Goal: Transaction & Acquisition: Purchase product/service

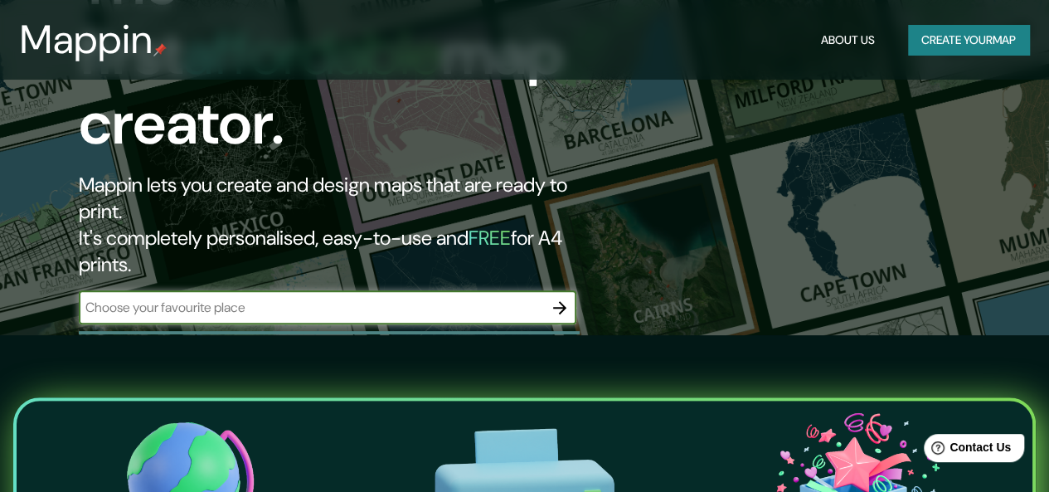
scroll to position [156, 0]
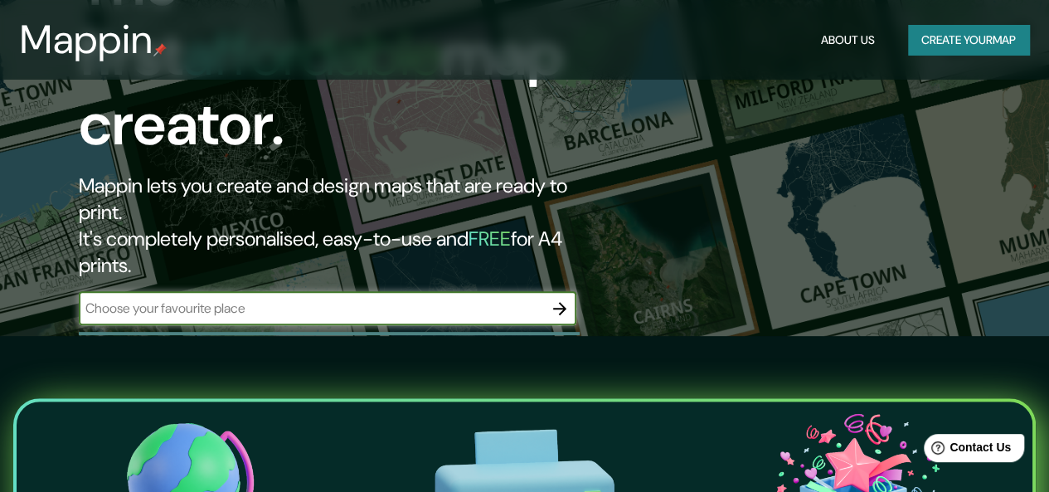
click at [476, 299] on input "text" at bounding box center [311, 308] width 464 height 19
type input "campo [PERSON_NAME] temixco [PERSON_NAME]"
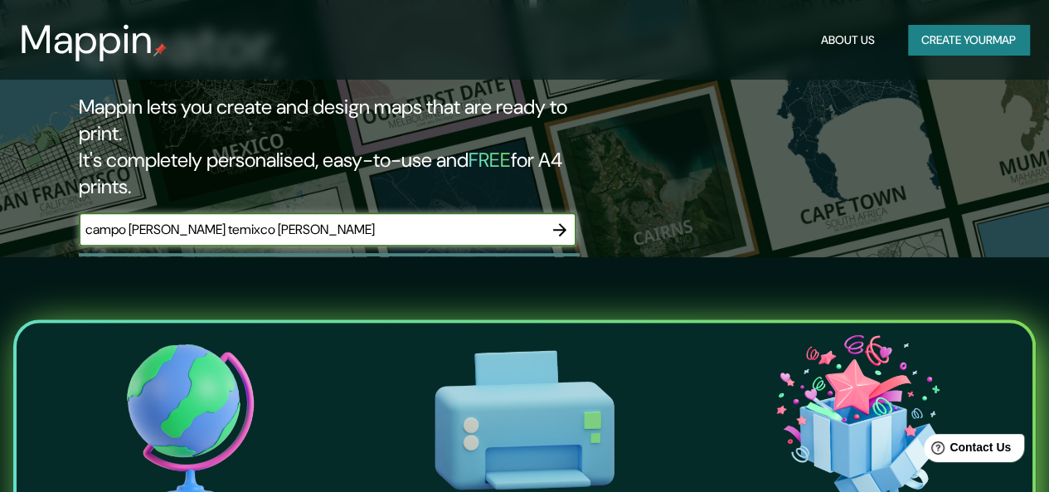
scroll to position [231, 0]
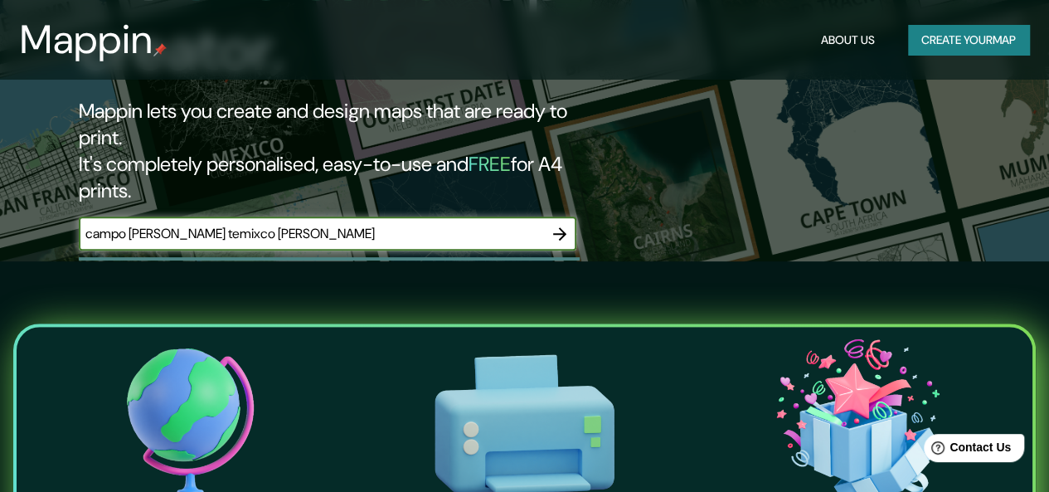
click at [970, 46] on button "Create your map" at bounding box center [968, 40] width 121 height 31
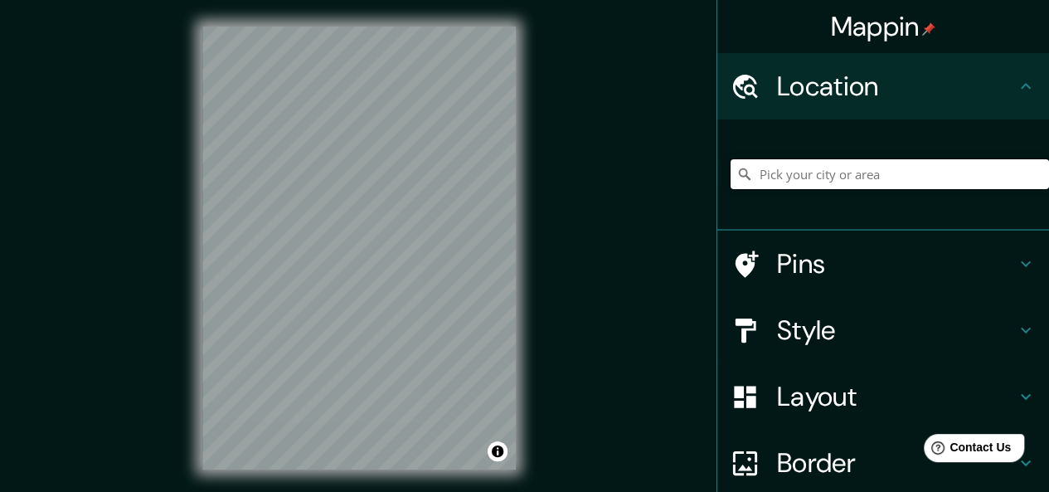
click at [797, 171] on input "Pick your city or area" at bounding box center [890, 174] width 318 height 30
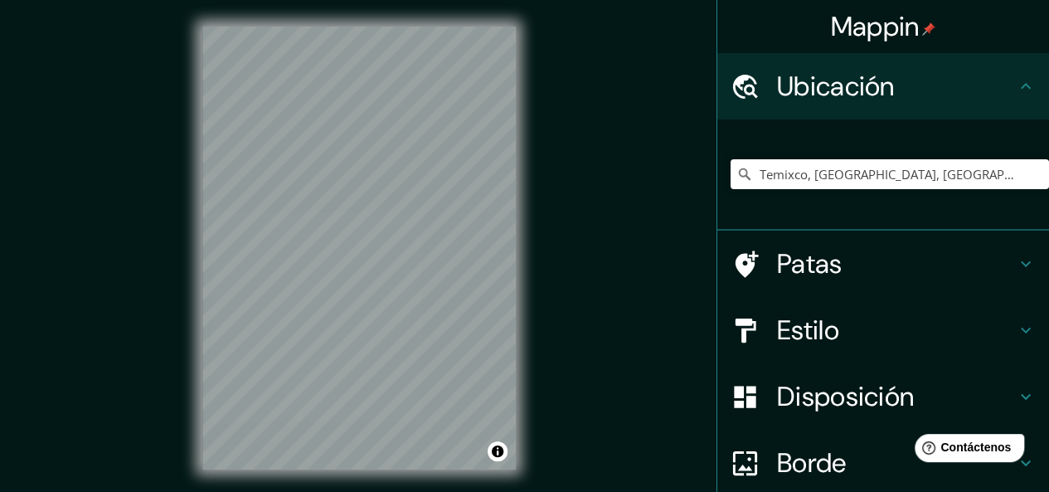
click at [683, 183] on div "Mappin Ubicación Temixco, [GEOGRAPHIC_DATA], [GEOGRAPHIC_DATA] [GEOGRAPHIC_DATA…" at bounding box center [524, 261] width 1049 height 523
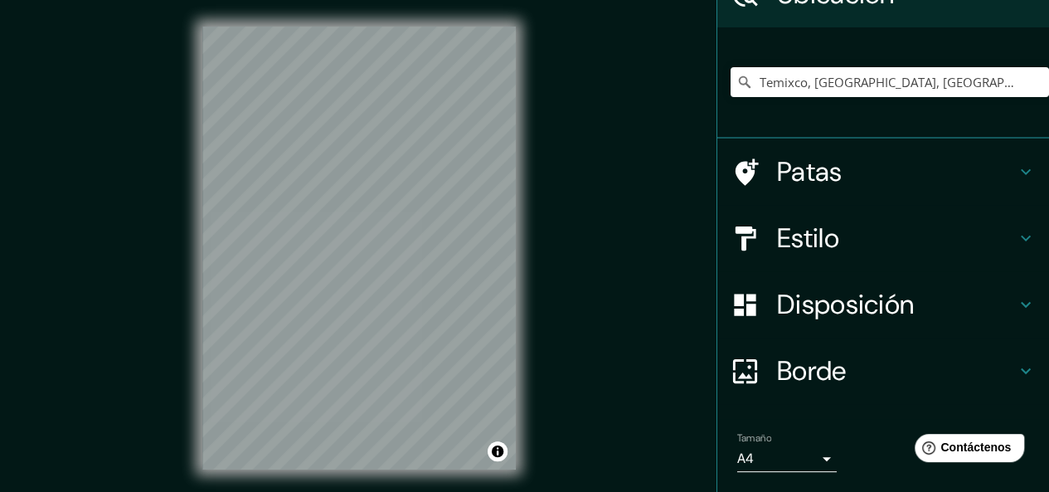
scroll to position [93, 0]
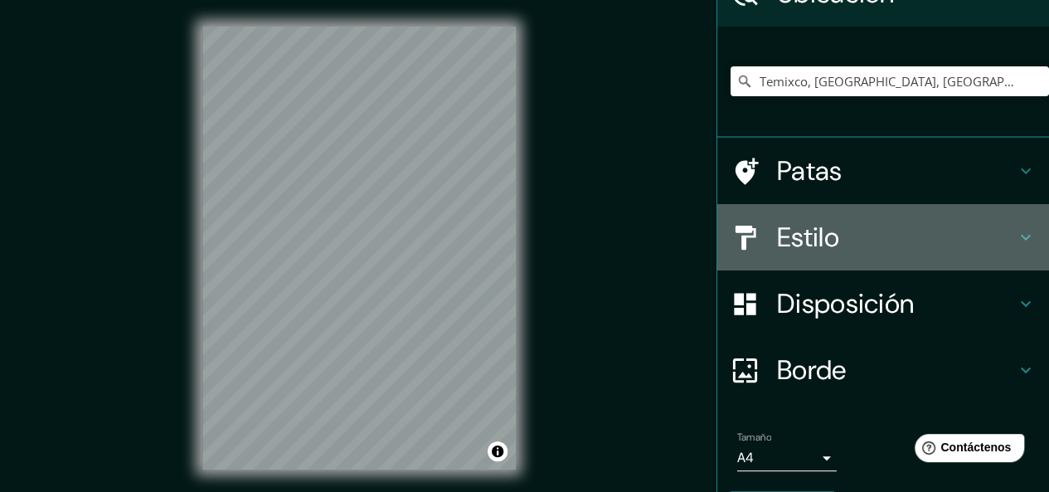
click at [803, 226] on font "Estilo" at bounding box center [808, 237] width 62 height 35
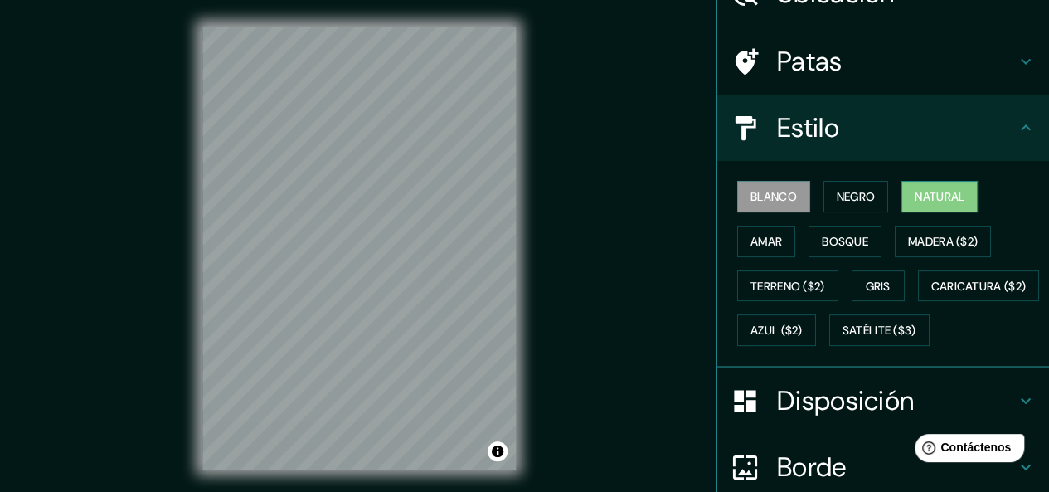
click at [927, 203] on font "Natural" at bounding box center [940, 196] width 50 height 15
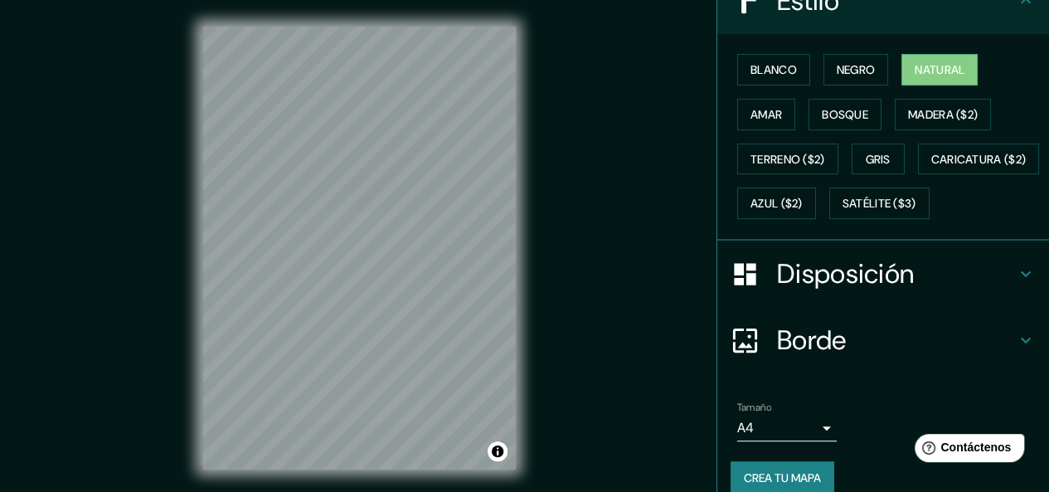
scroll to position [222, 0]
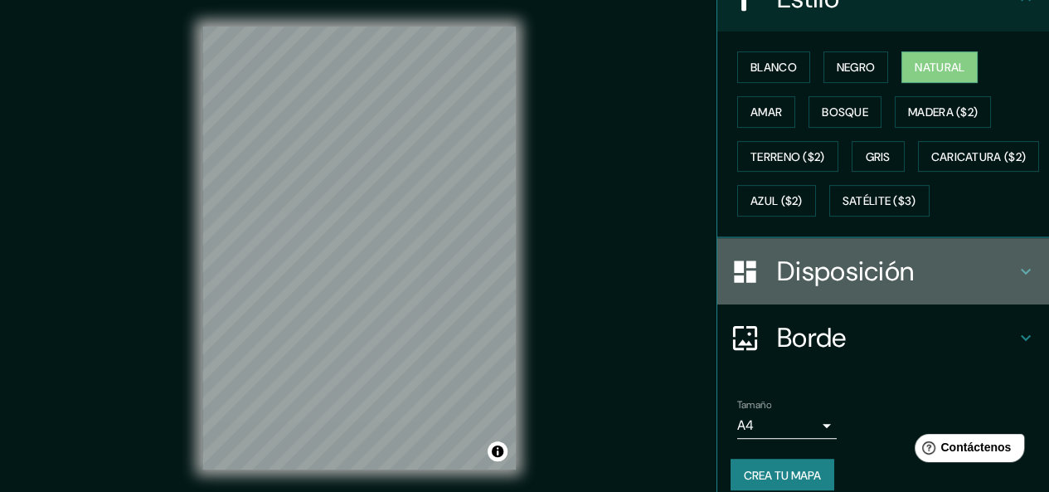
click at [803, 289] on font "Disposición" at bounding box center [845, 271] width 137 height 35
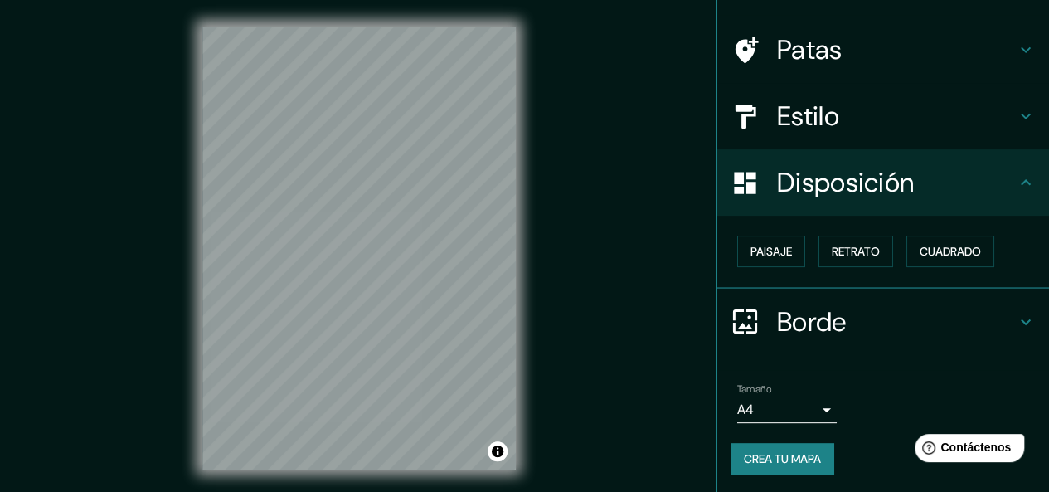
scroll to position [105, 0]
click at [941, 246] on font "Cuadrado" at bounding box center [950, 251] width 61 height 15
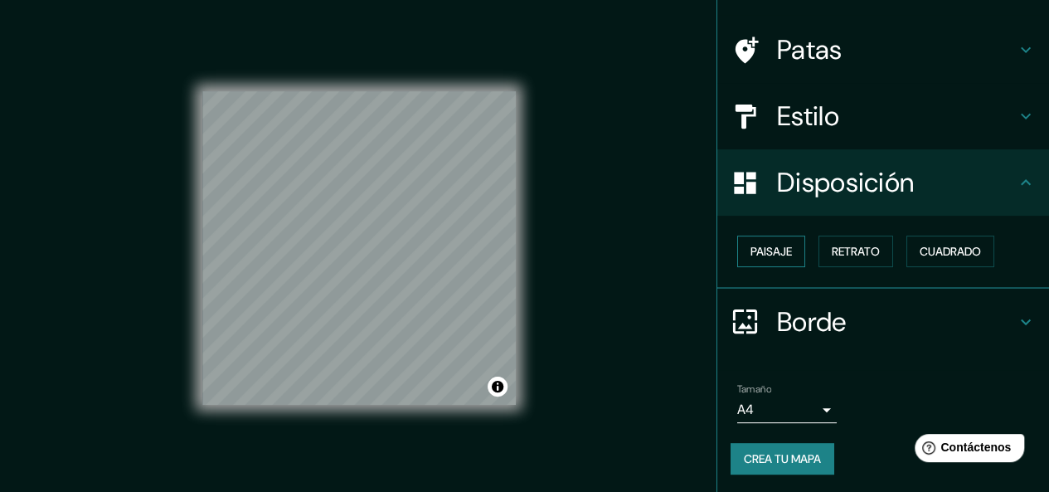
click at [761, 251] on font "Paisaje" at bounding box center [771, 251] width 41 height 15
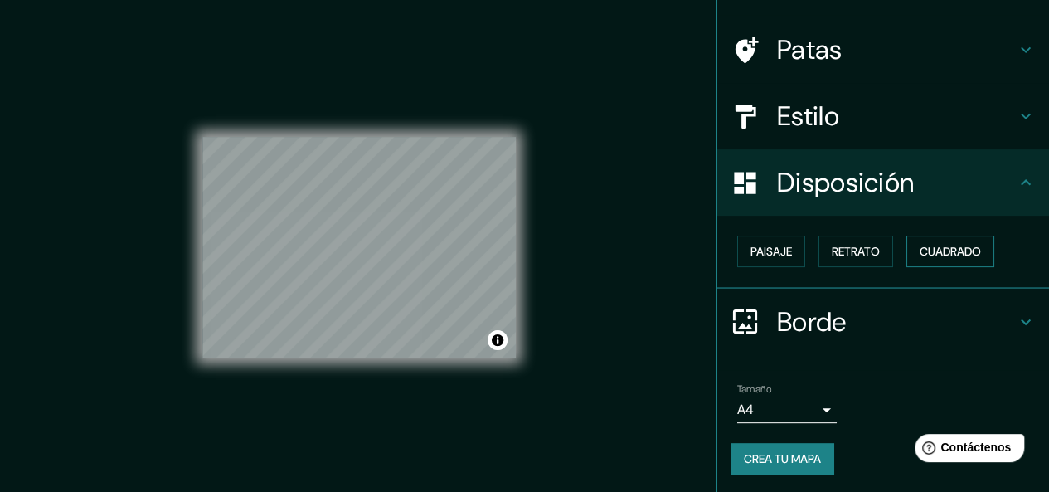
click at [934, 244] on font "Cuadrado" at bounding box center [950, 251] width 61 height 15
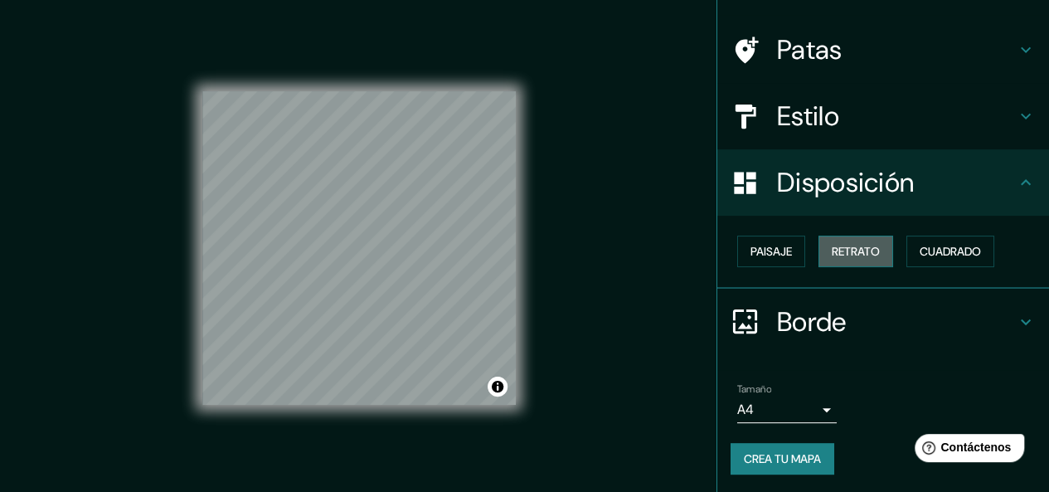
click at [841, 244] on font "Retrato" at bounding box center [856, 251] width 48 height 15
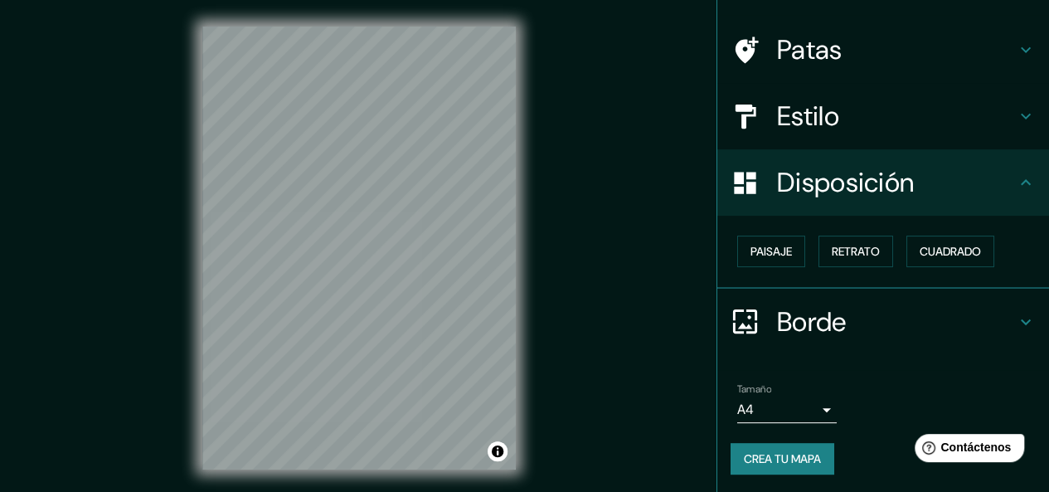
click at [999, 186] on h4 "Disposición" at bounding box center [896, 182] width 239 height 33
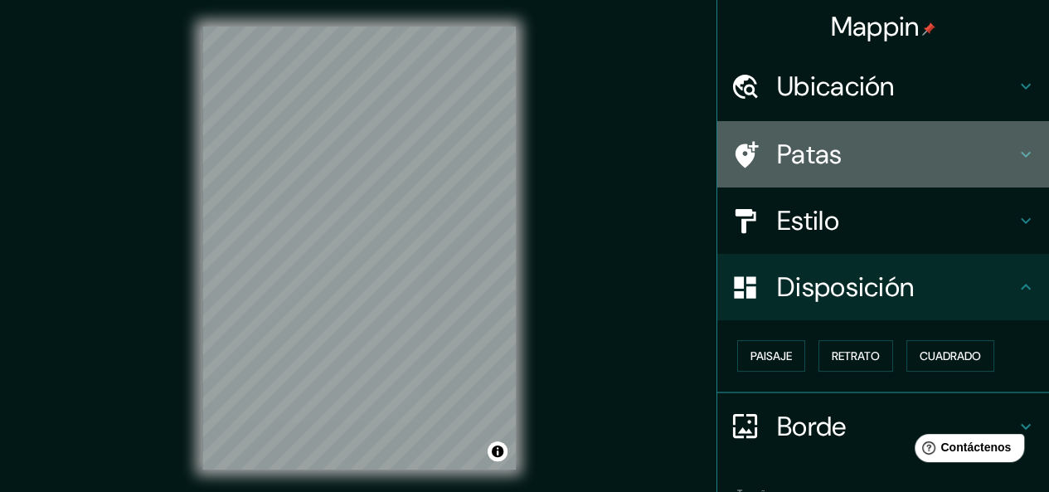
click at [975, 167] on h4 "Patas" at bounding box center [896, 154] width 239 height 33
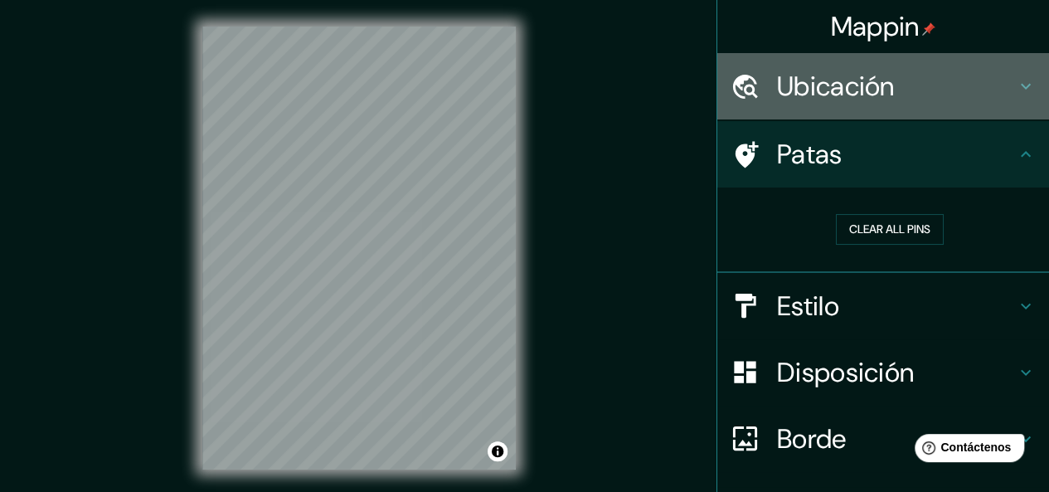
click at [809, 100] on font "Ubicación" at bounding box center [836, 86] width 118 height 35
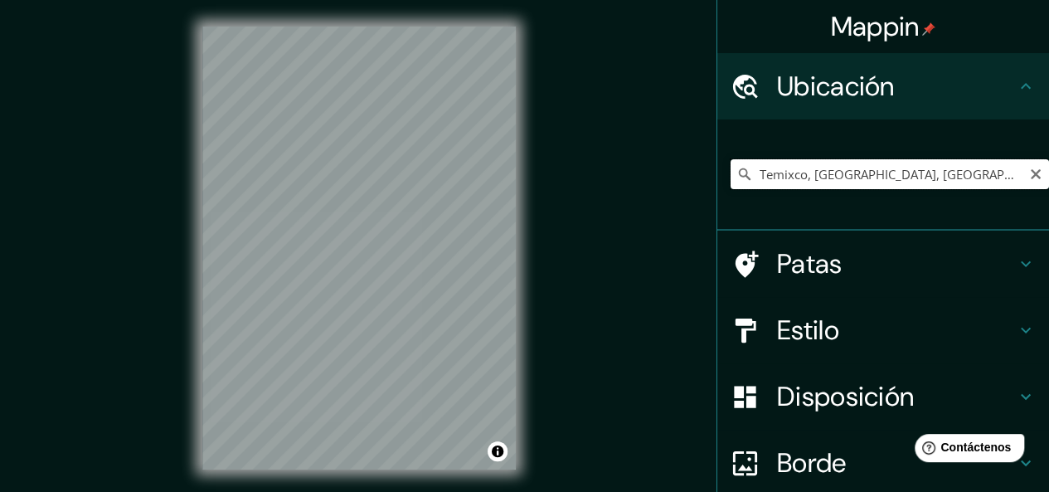
click at [899, 175] on input "Temixco, [GEOGRAPHIC_DATA], [GEOGRAPHIC_DATA]" at bounding box center [890, 174] width 318 height 30
click at [794, 319] on font "Estilo" at bounding box center [808, 330] width 62 height 35
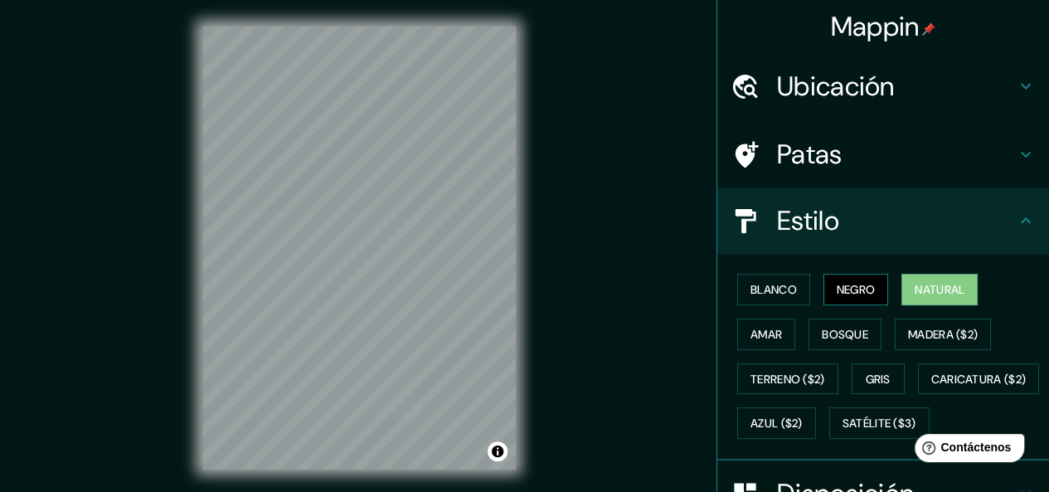
click at [837, 284] on font "Negro" at bounding box center [856, 289] width 39 height 15
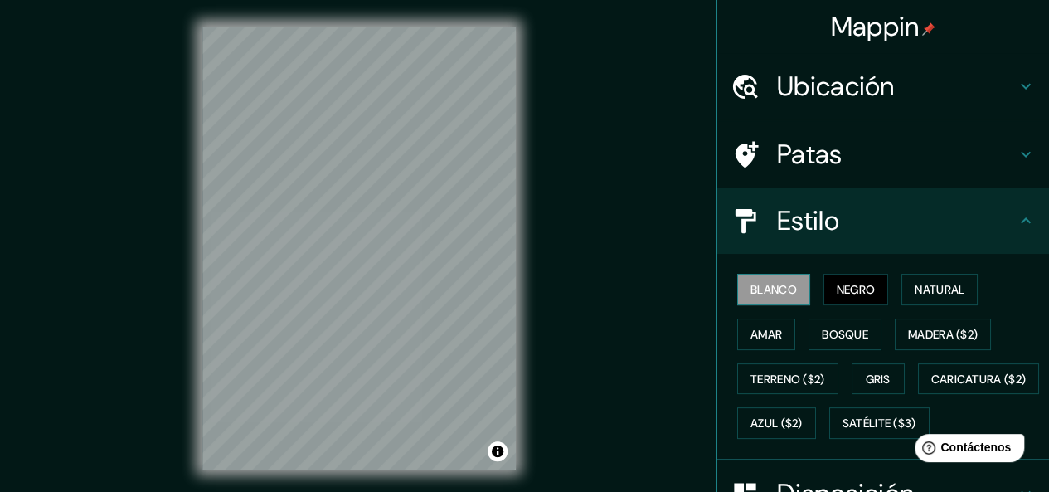
click at [765, 289] on font "Blanco" at bounding box center [774, 289] width 46 height 15
click at [378, 470] on div "© Mapbox © OpenStreetMap Improve this map" at bounding box center [359, 248] width 367 height 496
click at [824, 72] on font "Ubicación" at bounding box center [836, 86] width 118 height 35
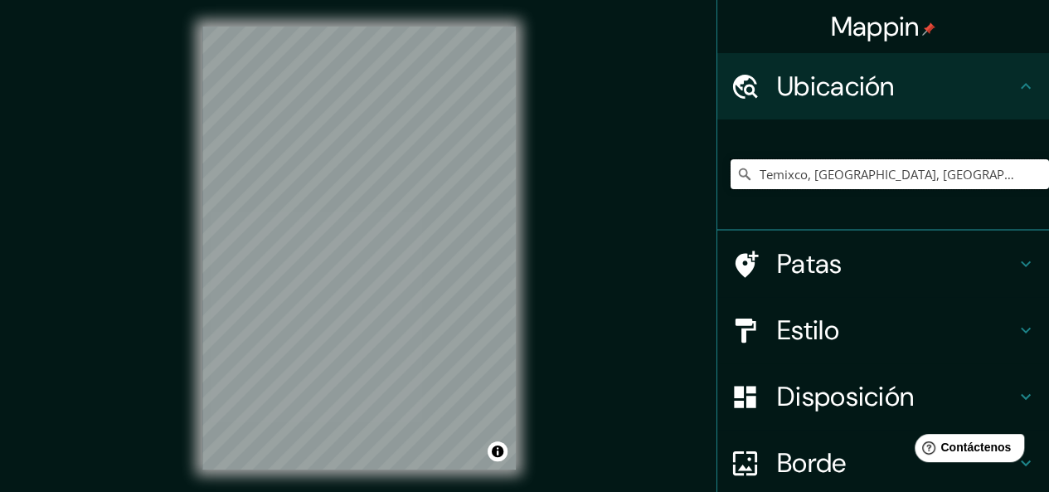
click at [954, 167] on input "Temixco, [GEOGRAPHIC_DATA], [GEOGRAPHIC_DATA]" at bounding box center [890, 174] width 318 height 30
click at [739, 175] on icon at bounding box center [745, 174] width 12 height 12
click at [737, 174] on icon at bounding box center [745, 174] width 17 height 17
click at [913, 178] on input "Temixco, [GEOGRAPHIC_DATA], [GEOGRAPHIC_DATA]" at bounding box center [890, 174] width 318 height 30
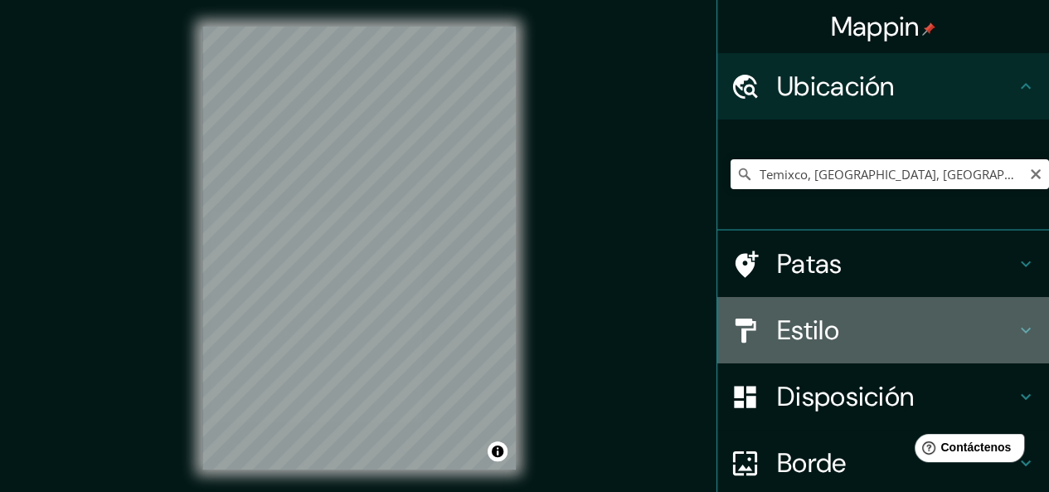
click at [890, 319] on h4 "Estilo" at bounding box center [896, 330] width 239 height 33
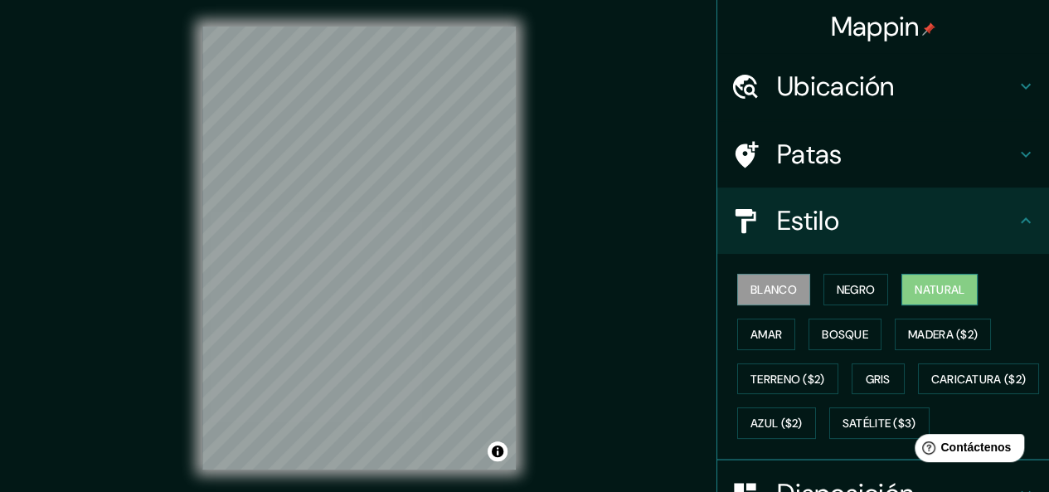
click at [923, 288] on font "Natural" at bounding box center [940, 289] width 50 height 15
click at [351, 491] on html "Mappin Ubicación Temixco, [GEOGRAPHIC_DATA], [GEOGRAPHIC_DATA] Patas Estilo Bla…" at bounding box center [524, 246] width 1049 height 492
click at [357, 480] on div "© Mapbox © OpenStreetMap Improve this map" at bounding box center [359, 248] width 367 height 496
click at [416, 20] on div "© Mapbox © OpenStreetMap Improve this map" at bounding box center [359, 248] width 367 height 496
click at [478, 19] on div "© Mapbox © OpenStreetMap Improve this map" at bounding box center [359, 248] width 367 height 496
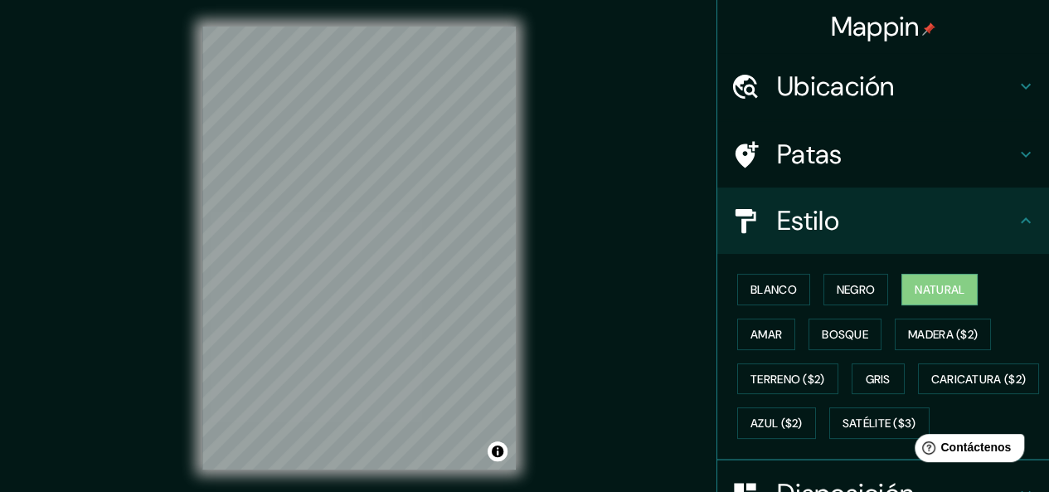
click at [379, 488] on div "© Mapbox © OpenStreetMap Improve this map" at bounding box center [359, 248] width 367 height 496
click at [300, 491] on html "Mappin Ubicación Temixco, [GEOGRAPHIC_DATA], [GEOGRAPHIC_DATA] Patas Estilo Bla…" at bounding box center [524, 246] width 1049 height 492
click at [805, 97] on font "Ubicación" at bounding box center [836, 86] width 118 height 35
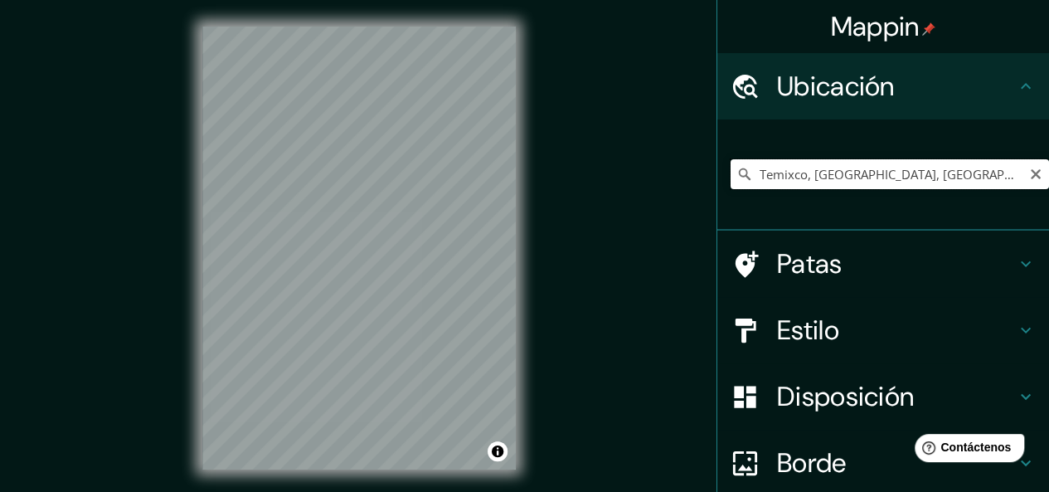
click at [910, 159] on input "Temixco, [GEOGRAPHIC_DATA], [GEOGRAPHIC_DATA]" at bounding box center [890, 174] width 318 height 30
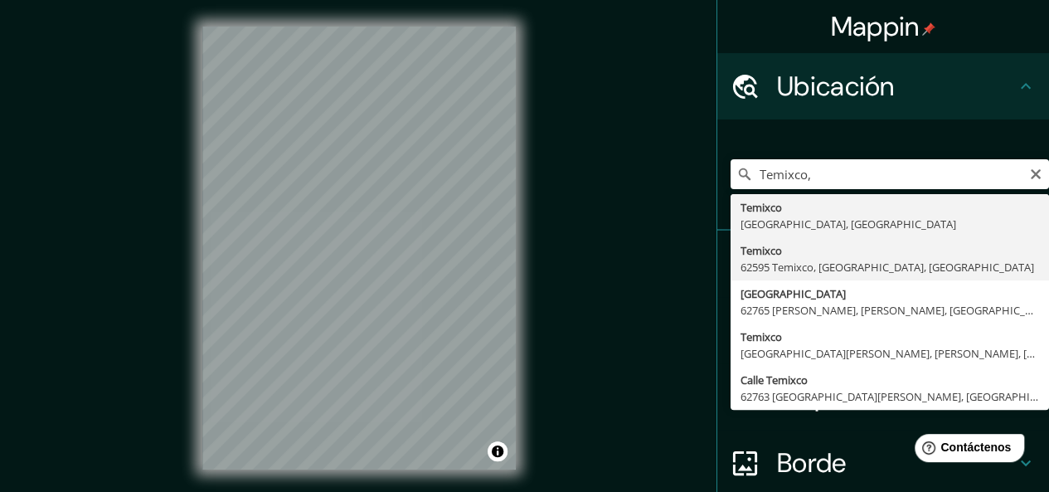
type input "Temixco, 62595 Temixco, [GEOGRAPHIC_DATA], [GEOGRAPHIC_DATA]"
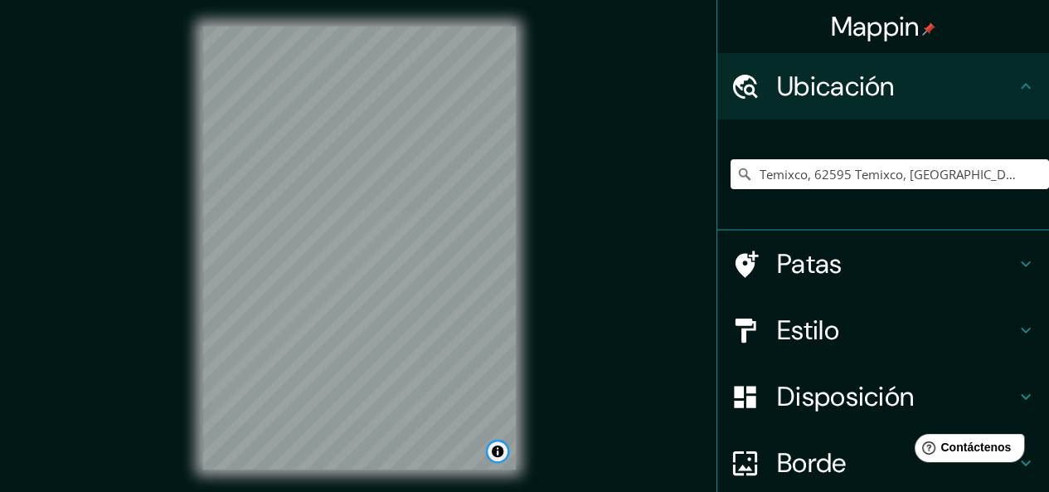
click at [505, 454] on button "Activar o desactivar atribución" at bounding box center [498, 451] width 20 height 20
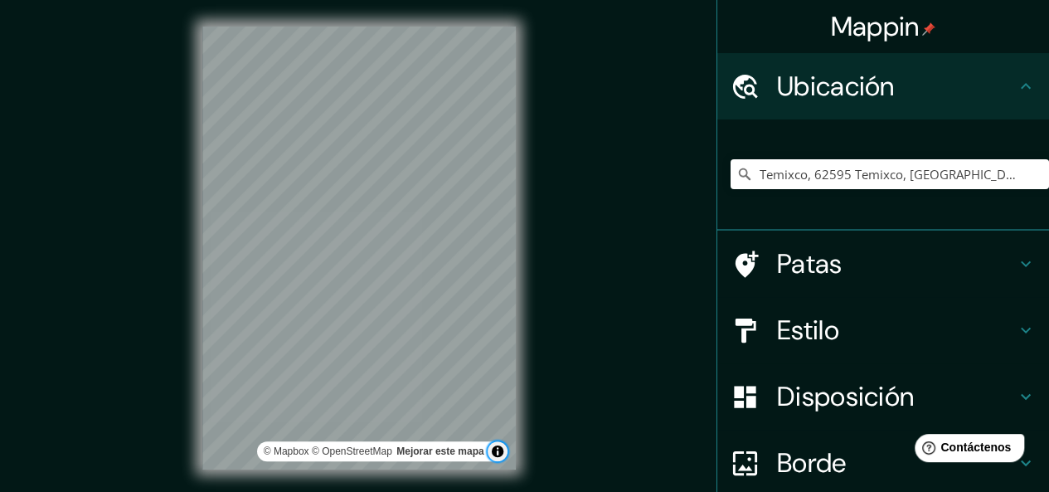
click at [505, 454] on button "Activar o desactivar atribución" at bounding box center [498, 451] width 20 height 20
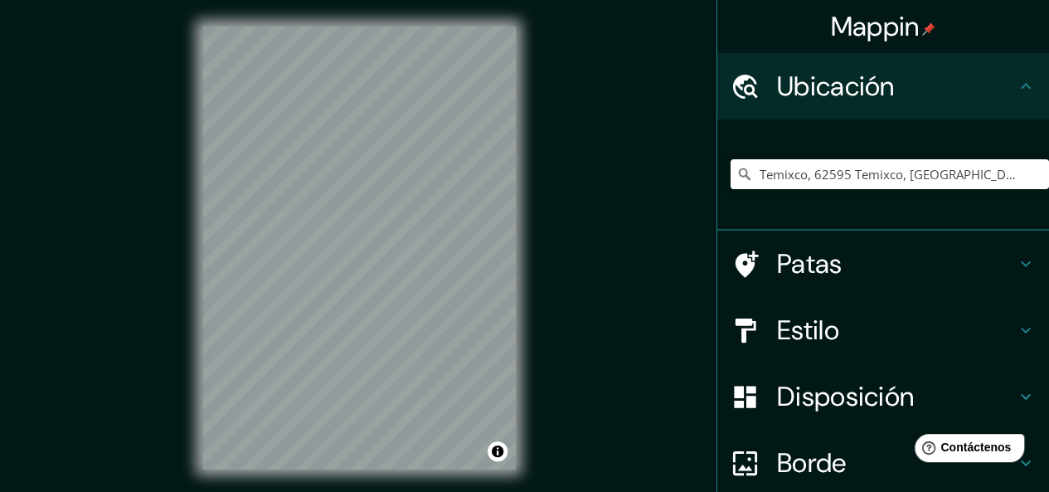
click at [368, 472] on div "© Mapbox © OpenStreetMap Mejorar este mapa" at bounding box center [359, 248] width 367 height 496
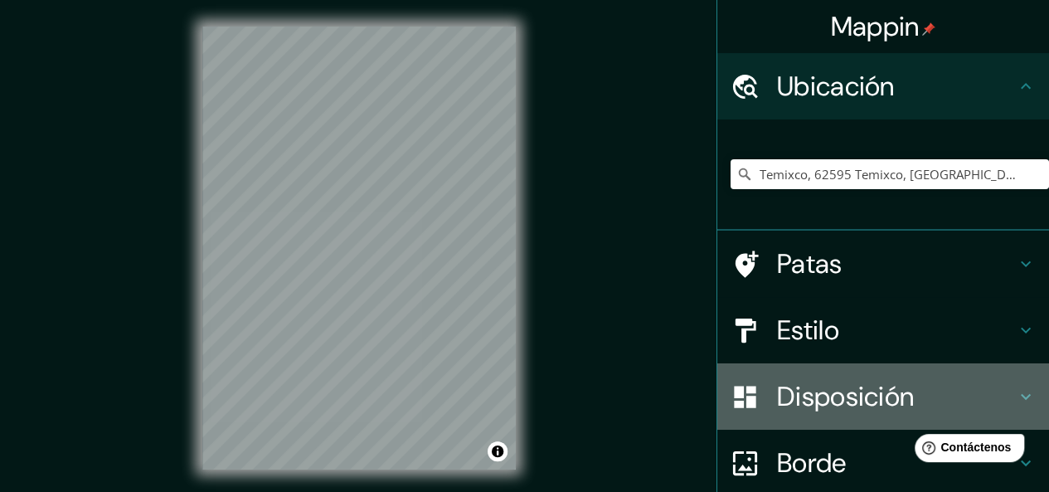
click at [855, 400] on font "Disposición" at bounding box center [845, 396] width 137 height 35
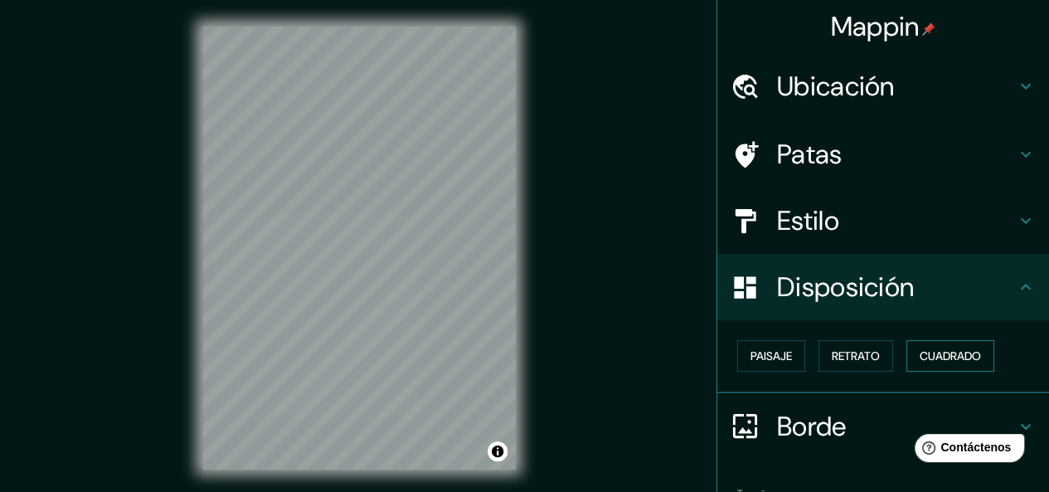
click at [947, 361] on font "Cuadrado" at bounding box center [950, 355] width 61 height 15
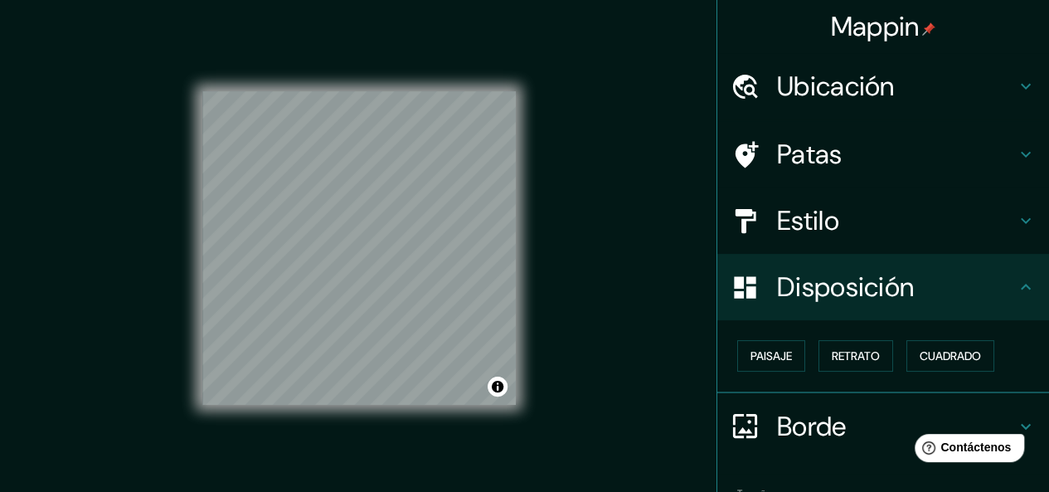
click at [795, 281] on font "Disposición" at bounding box center [845, 287] width 137 height 35
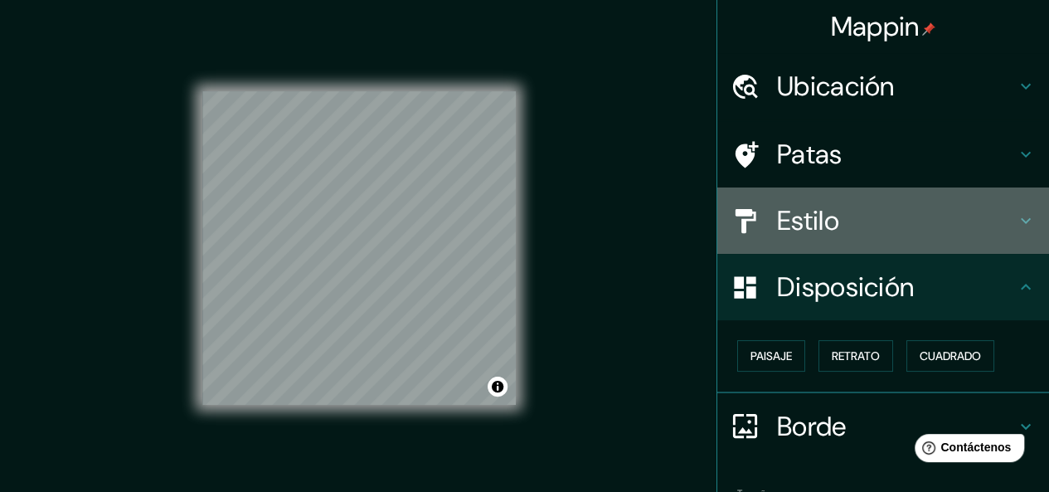
click at [781, 220] on font "Estilo" at bounding box center [808, 220] width 62 height 35
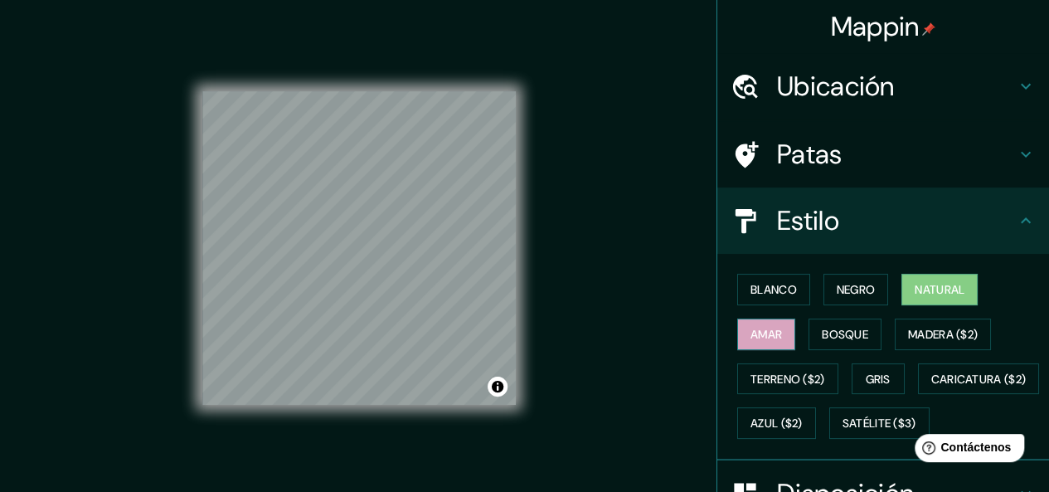
click at [756, 333] on font "Amar" at bounding box center [767, 334] width 32 height 15
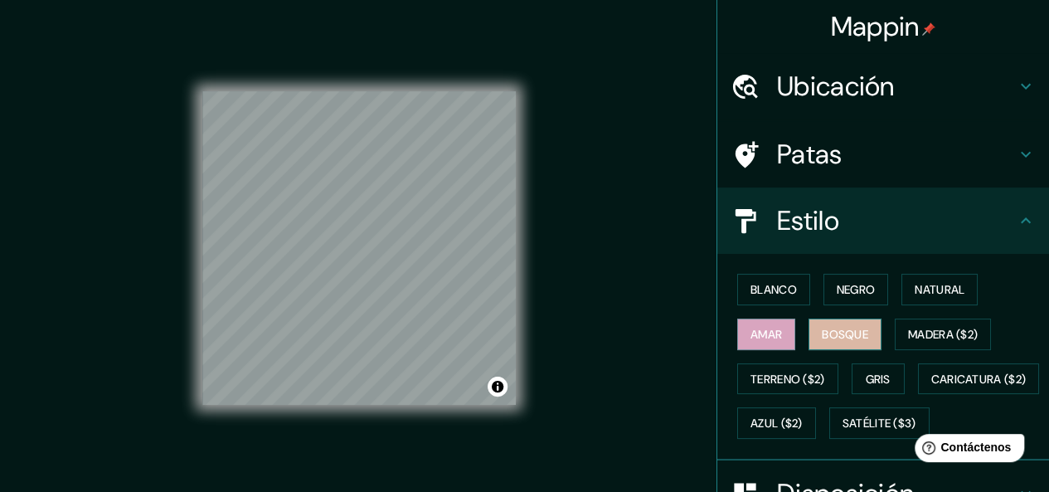
click at [822, 328] on font "Bosque" at bounding box center [845, 334] width 46 height 15
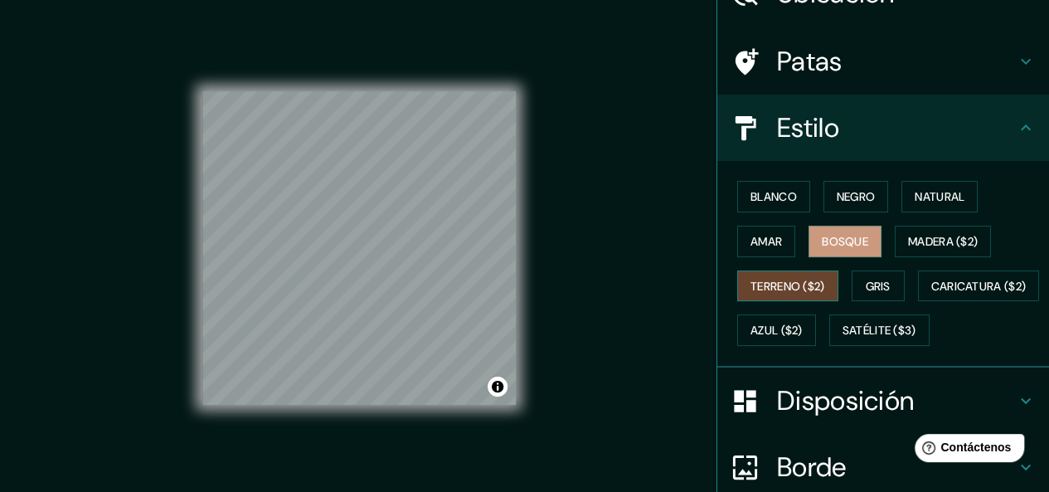
scroll to position [93, 0]
click at [866, 283] on font "Gris" at bounding box center [878, 286] width 25 height 15
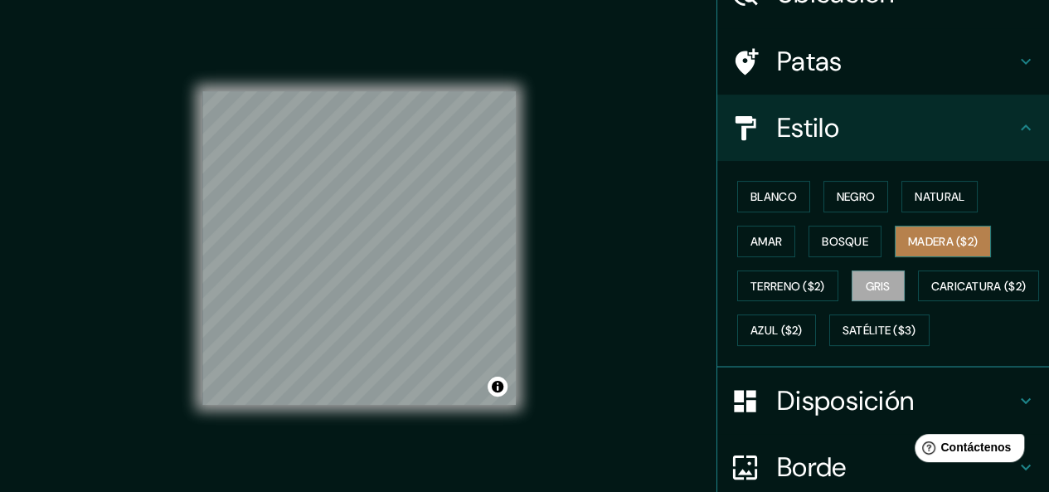
click at [908, 236] on font "Madera ($2)" at bounding box center [943, 241] width 70 height 15
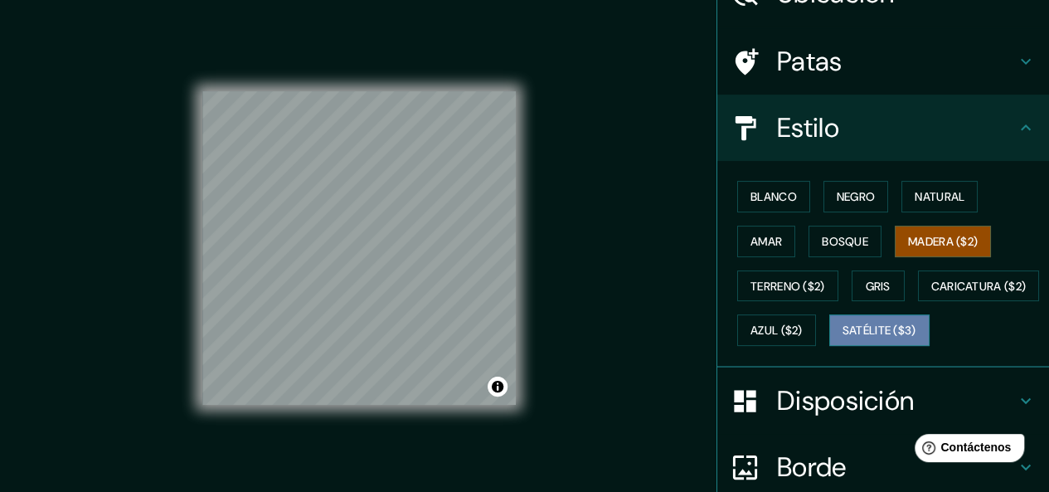
click at [843, 338] on font "Satélite ($3)" at bounding box center [880, 330] width 74 height 15
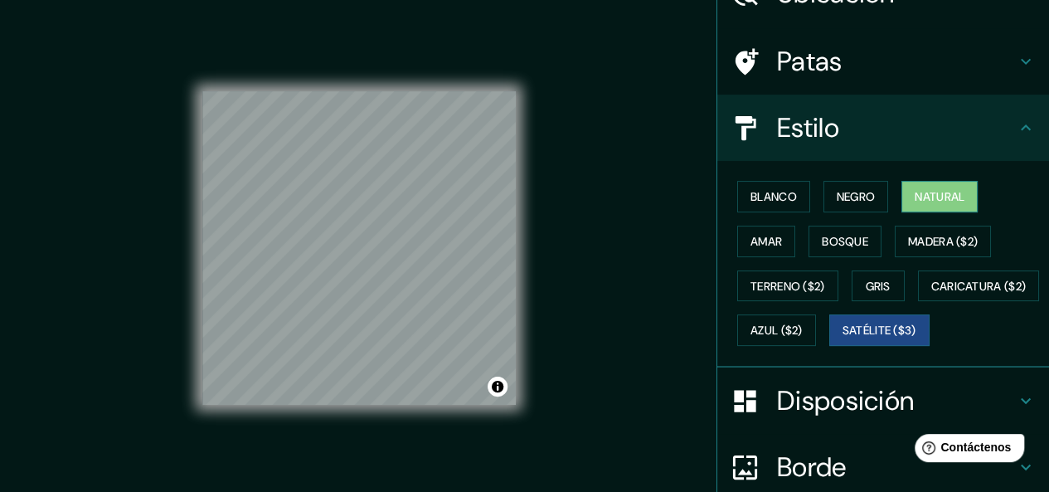
click at [916, 192] on font "Natural" at bounding box center [940, 196] width 50 height 15
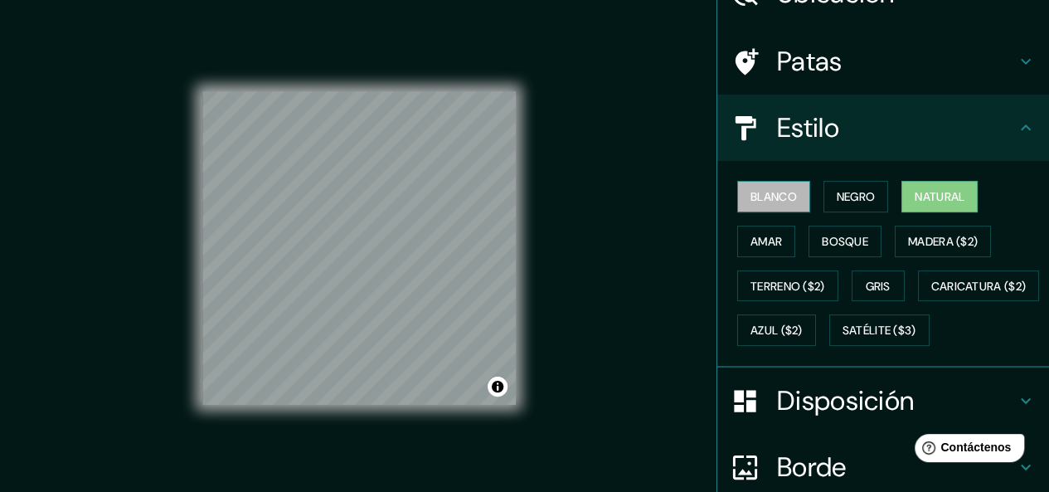
click at [780, 191] on font "Blanco" at bounding box center [774, 196] width 46 height 15
click at [915, 198] on font "Natural" at bounding box center [940, 196] width 50 height 15
click at [834, 234] on font "Bosque" at bounding box center [845, 241] width 46 height 15
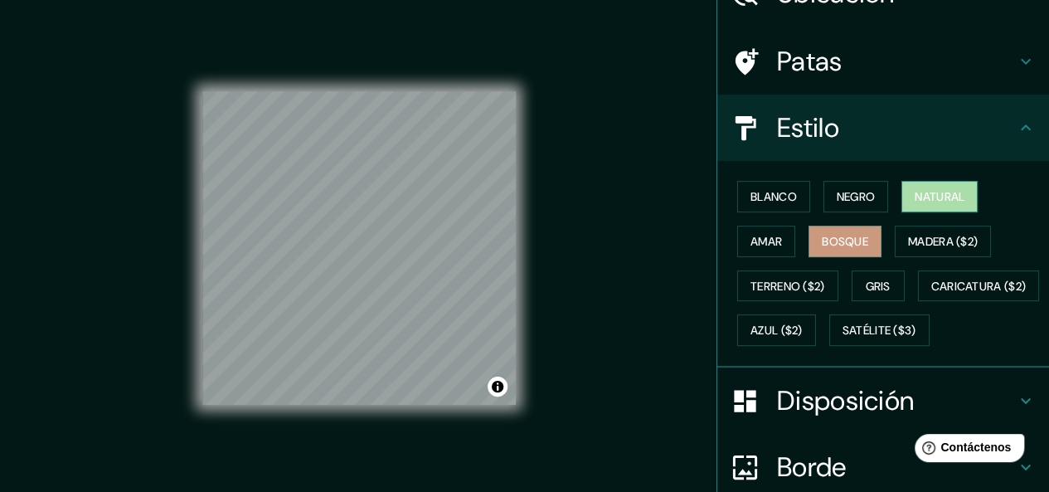
click at [915, 194] on font "Natural" at bounding box center [940, 196] width 50 height 15
click at [905, 146] on div "Estilo" at bounding box center [883, 128] width 332 height 66
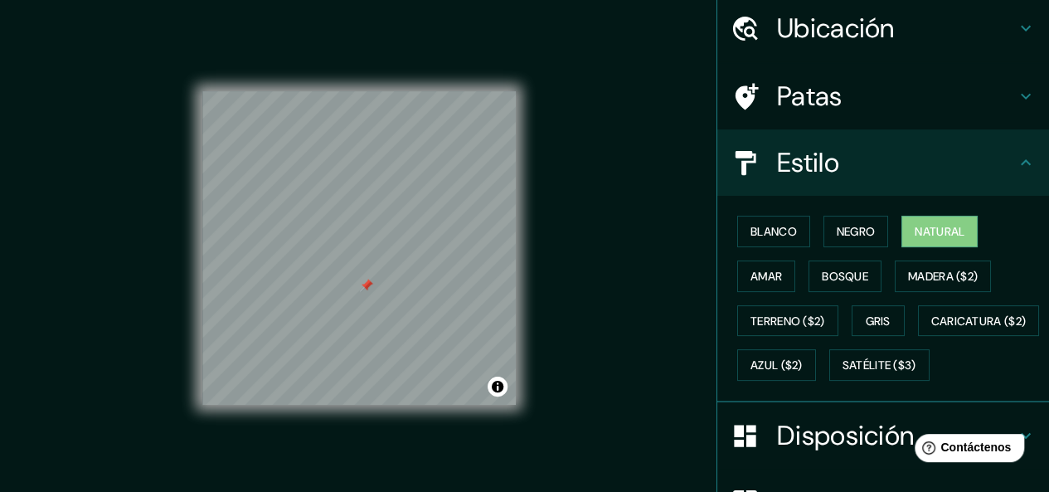
scroll to position [58, 0]
click at [1016, 158] on icon at bounding box center [1026, 163] width 20 height 20
click at [1021, 162] on icon at bounding box center [1026, 162] width 10 height 6
click at [777, 147] on font "Estilo" at bounding box center [808, 162] width 62 height 35
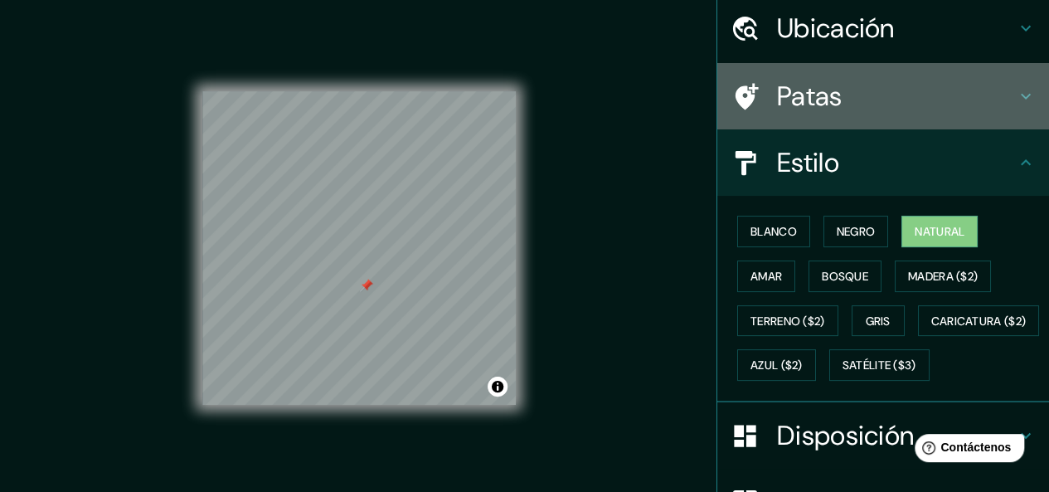
click at [777, 92] on font "Patas" at bounding box center [810, 96] width 66 height 35
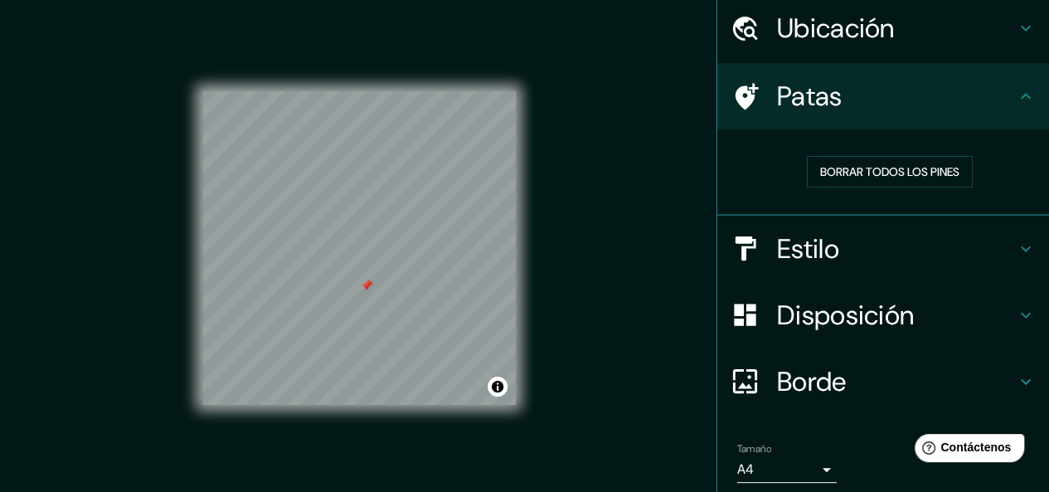
scroll to position [118, 0]
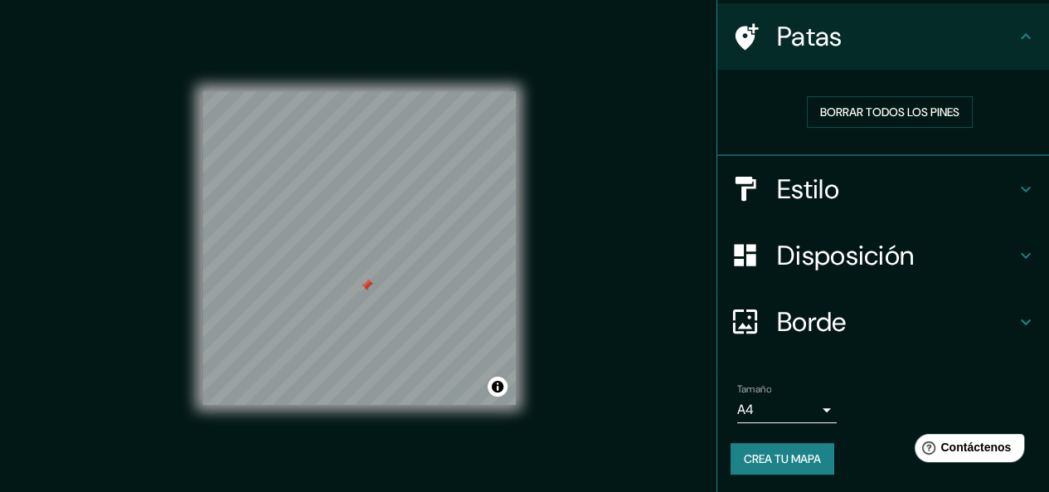
click at [785, 318] on font "Borde" at bounding box center [812, 321] width 70 height 35
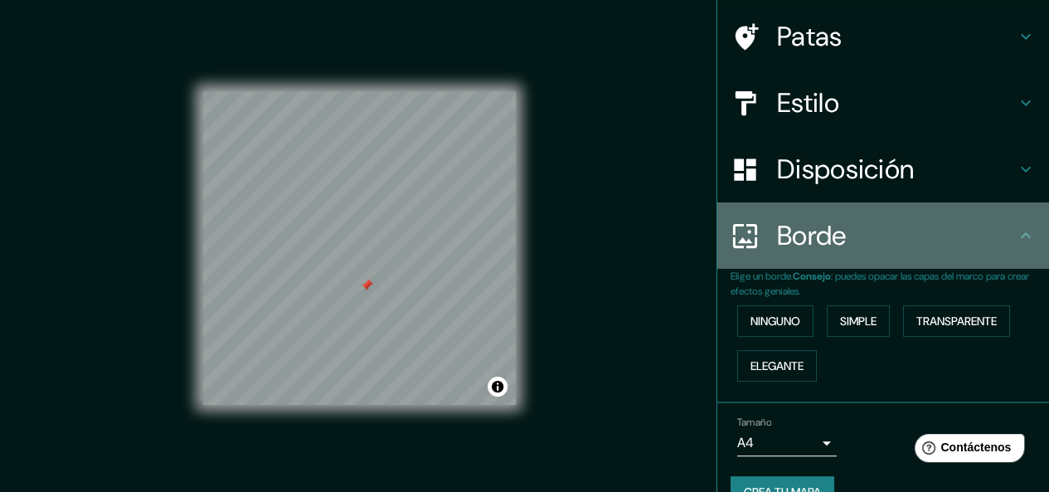
click at [817, 248] on font "Borde" at bounding box center [812, 235] width 70 height 35
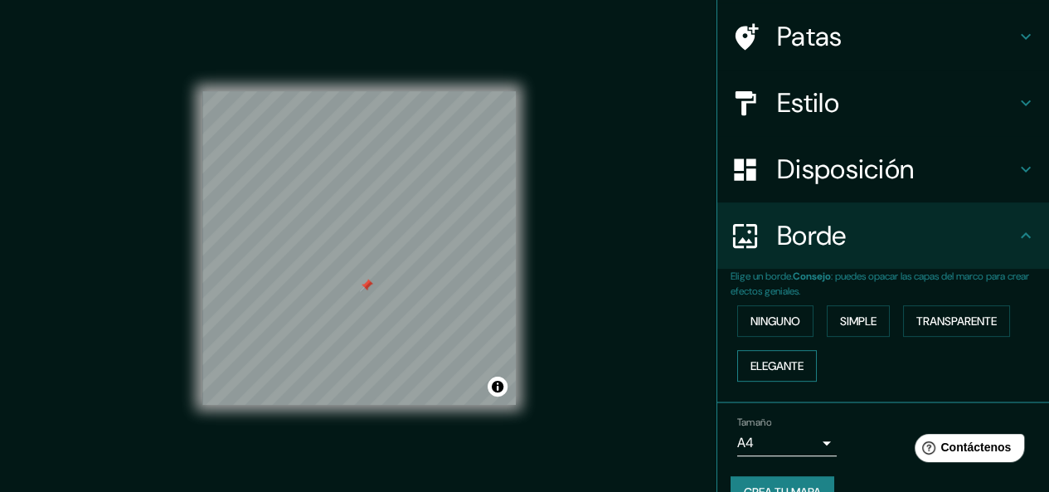
click at [765, 358] on font "Elegante" at bounding box center [777, 365] width 53 height 15
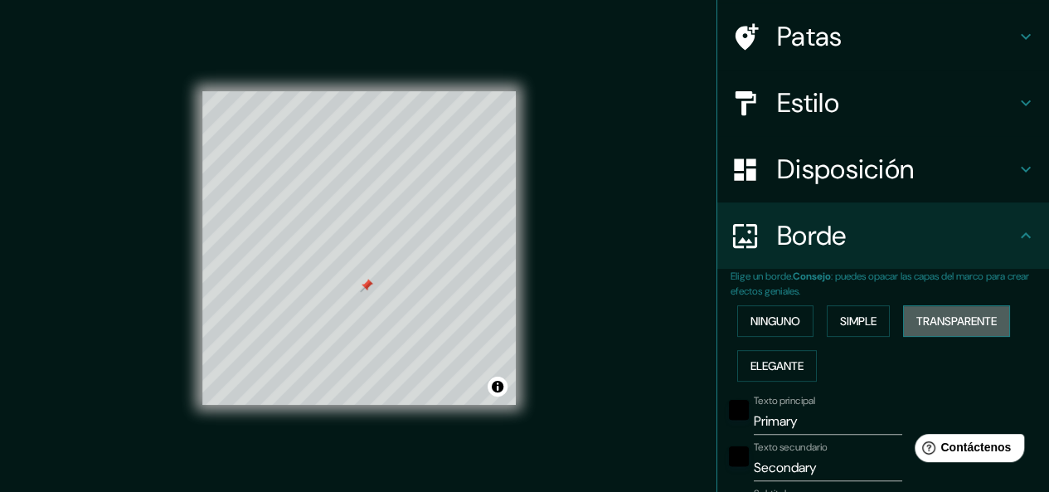
click at [926, 320] on font "Transparente" at bounding box center [956, 321] width 80 height 15
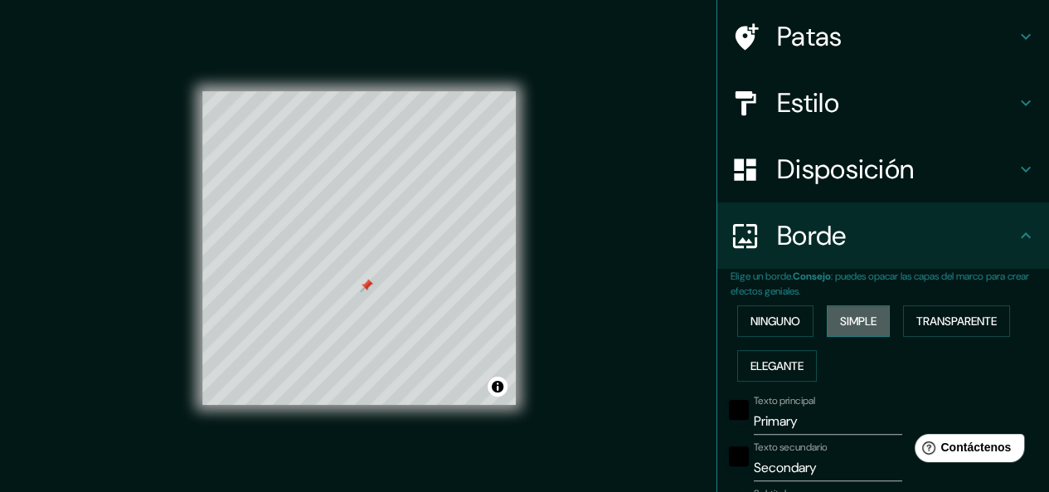
click at [841, 319] on font "Simple" at bounding box center [858, 321] width 36 height 15
click at [768, 322] on font "Ninguno" at bounding box center [776, 321] width 50 height 15
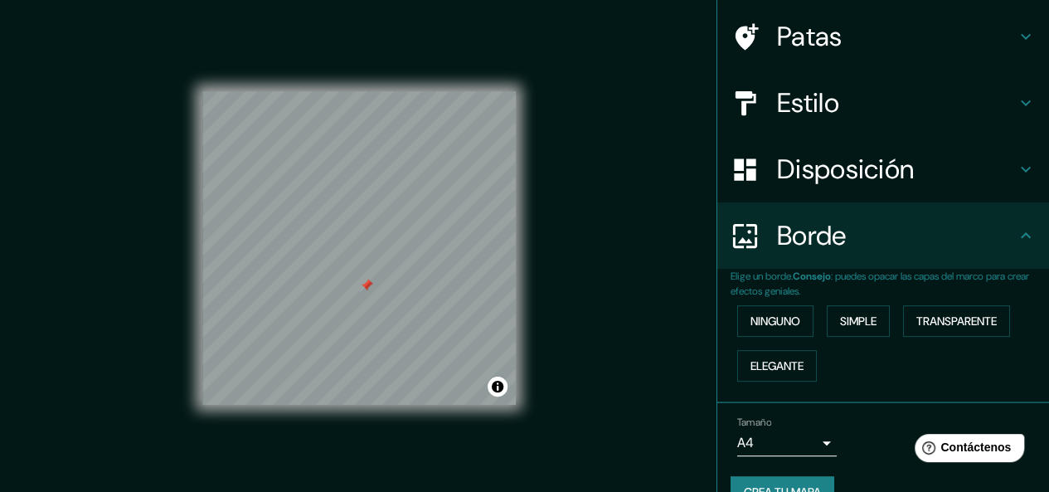
scroll to position [150, 0]
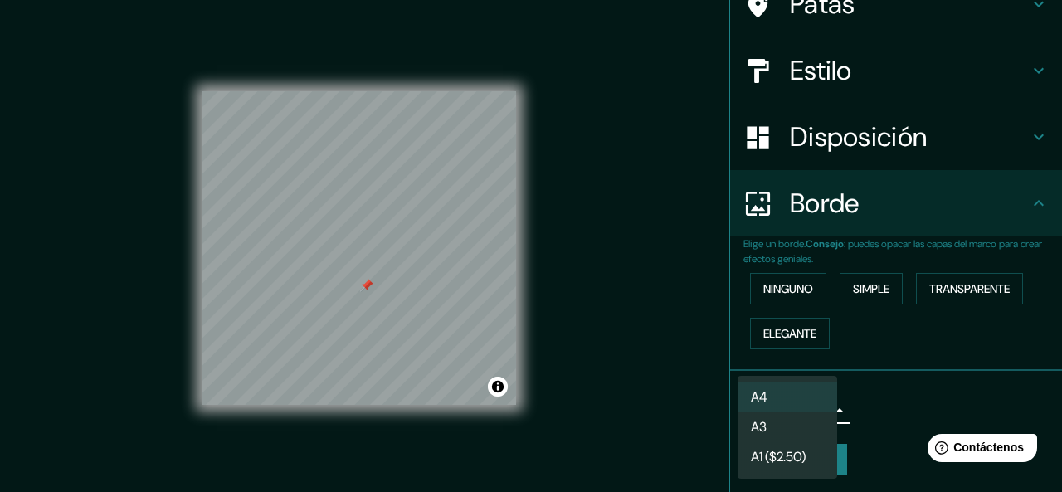
click at [753, 404] on body "Mappin Ubicación Temixco, 62595 Temixco, [GEOGRAPHIC_DATA], [GEOGRAPHIC_DATA] P…" at bounding box center [531, 246] width 1062 height 492
click at [874, 417] on div at bounding box center [531, 246] width 1062 height 492
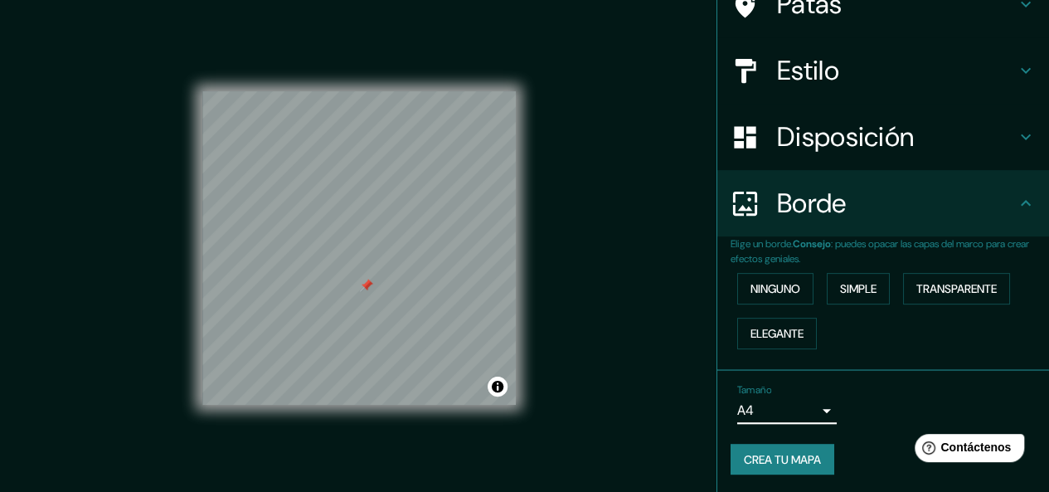
click at [776, 452] on font "Crea tu mapa" at bounding box center [782, 459] width 77 height 15
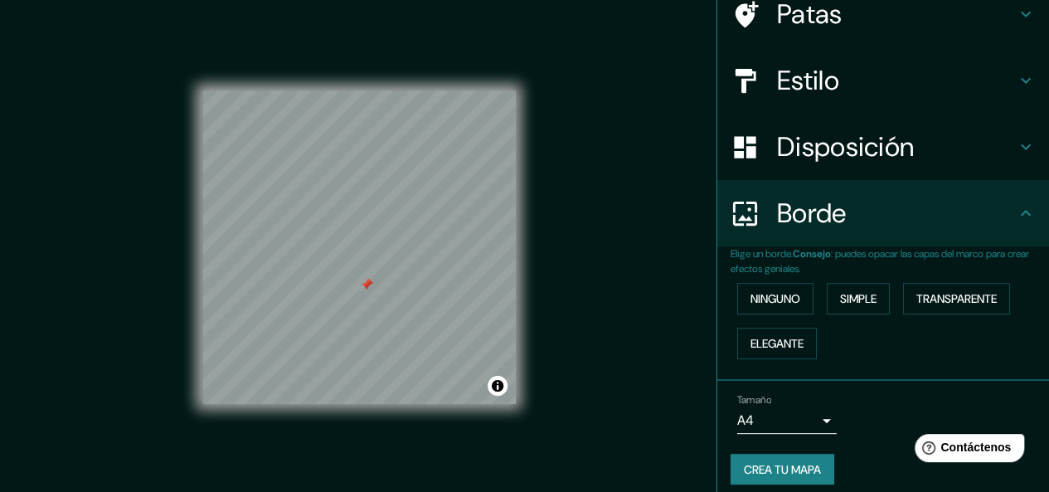
scroll to position [141, 0]
click at [932, 294] on font "Transparente" at bounding box center [956, 297] width 80 height 15
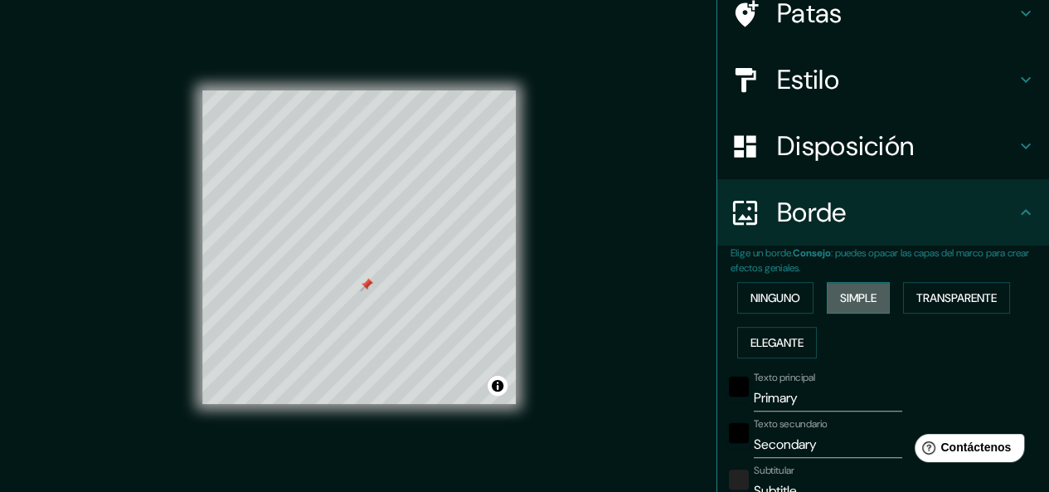
click at [840, 294] on font "Simple" at bounding box center [858, 297] width 36 height 15
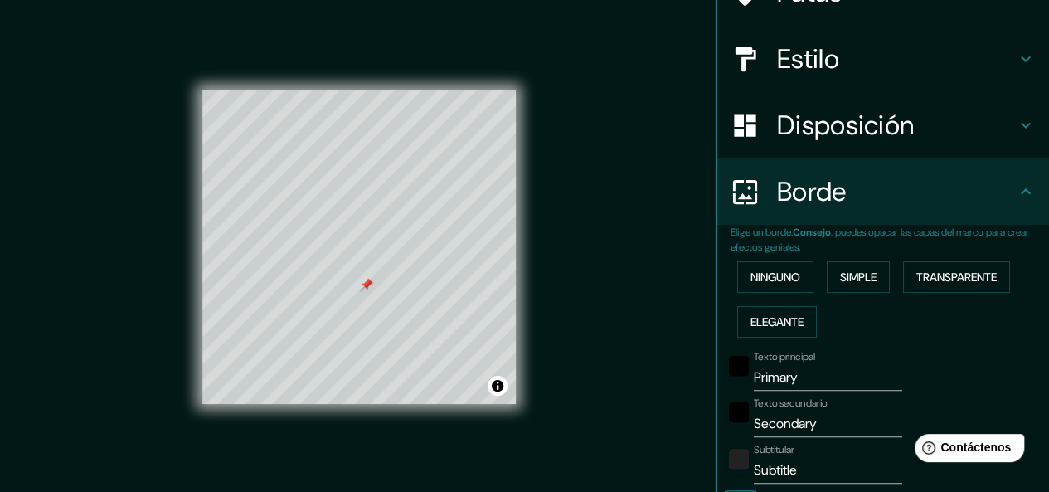
scroll to position [168, 0]
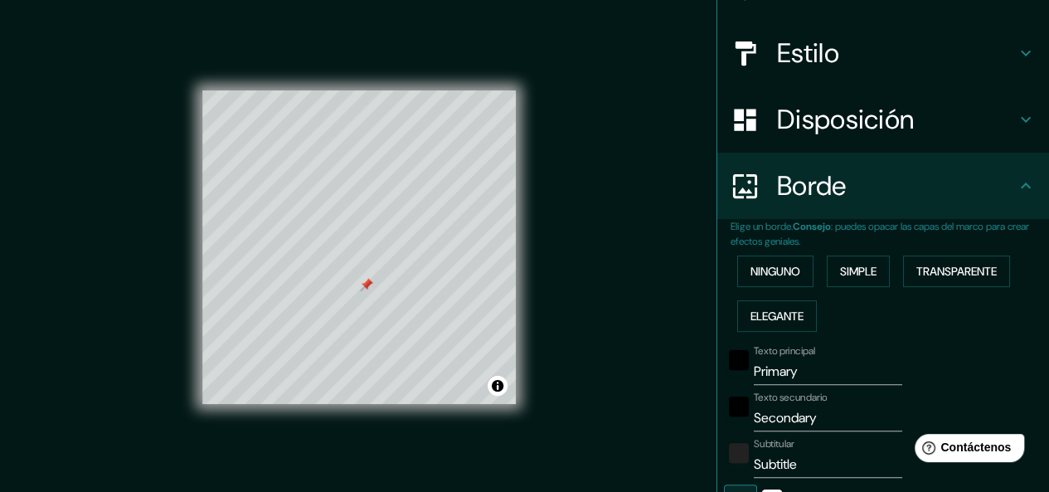
click at [798, 366] on input "Primary" at bounding box center [828, 371] width 148 height 27
type input "Primar"
type input "151"
type input "30"
type input "P"
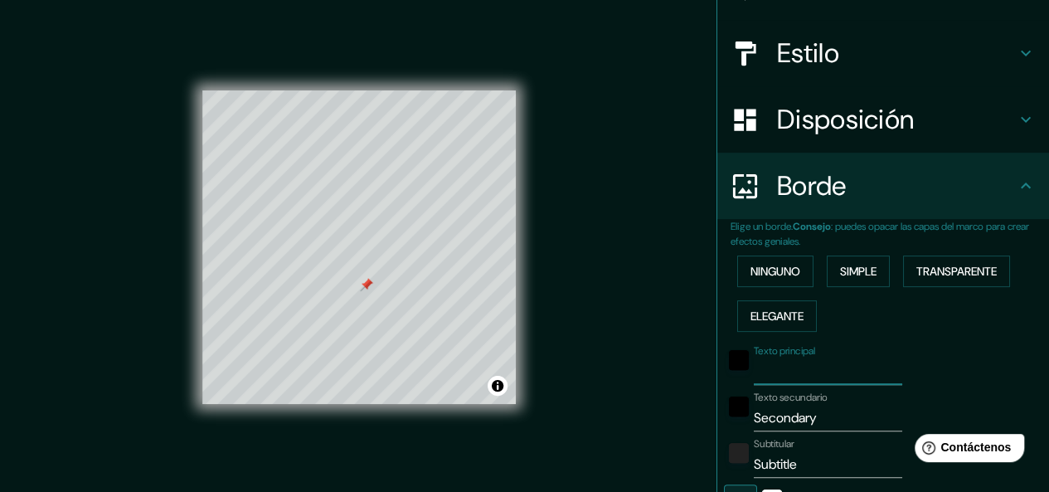
type input "151"
type input "30"
click at [816, 422] on input "Secondary" at bounding box center [828, 418] width 148 height 27
type input "Secondar"
type input "151"
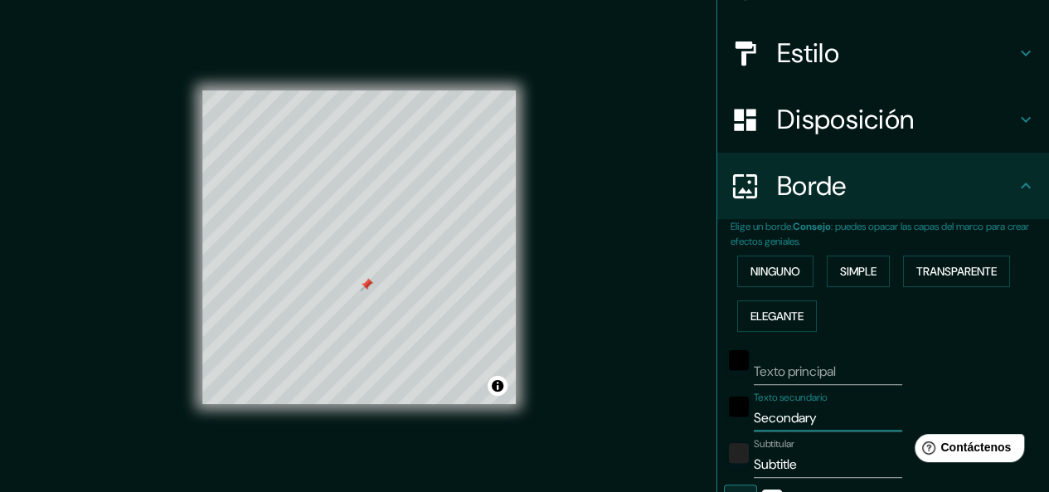
type input "30"
type input "S"
type input "151"
type input "30"
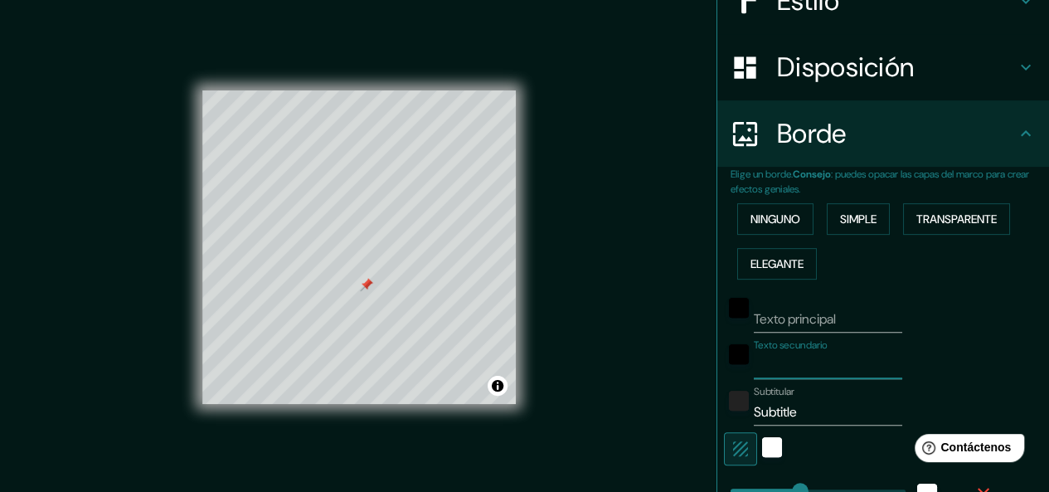
scroll to position [222, 0]
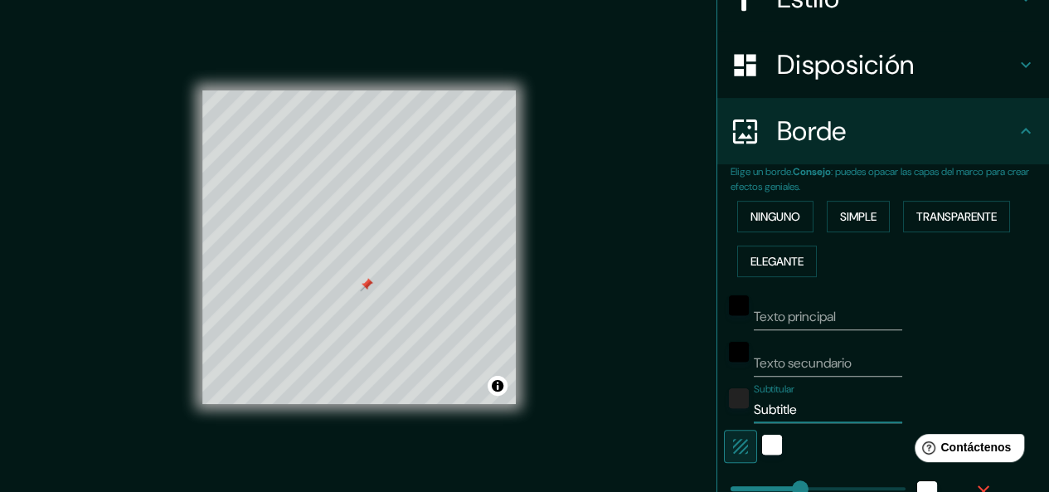
click at [802, 399] on input "Subtitle" at bounding box center [828, 409] width 148 height 27
type input "Subtitl"
type input "151"
type input "30"
type input "Subtit"
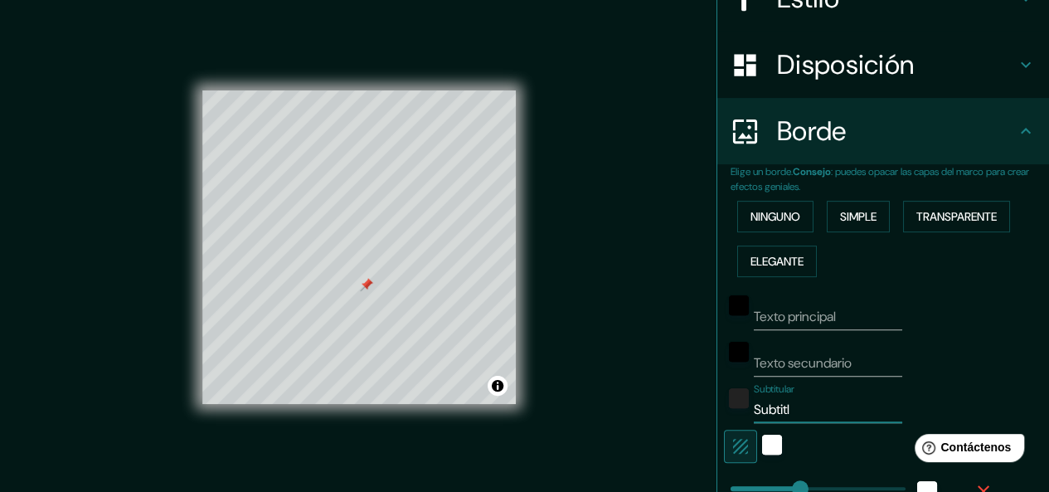
type input "151"
type input "30"
type input "Subti"
type input "151"
type input "30"
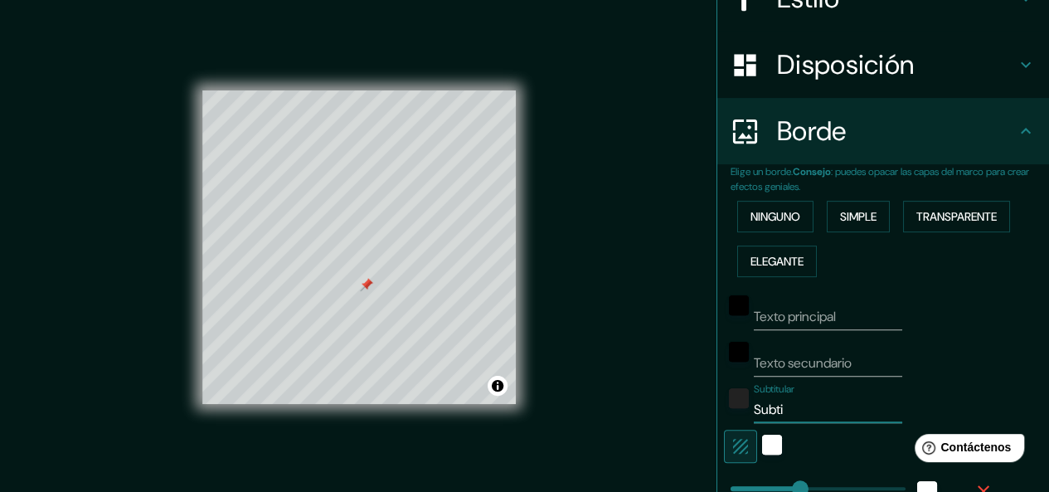
type input "Subt"
type input "151"
type input "30"
type input "Sub"
type input "151"
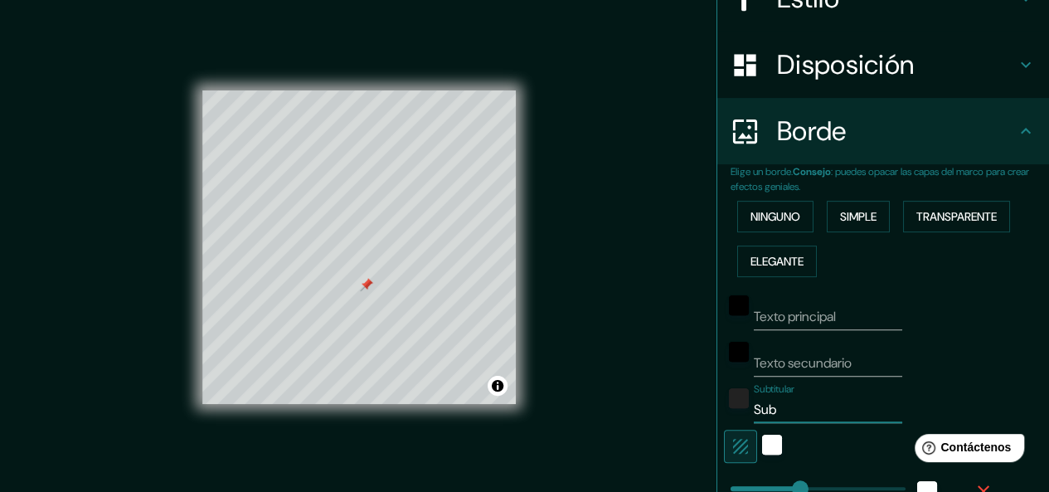
type input "30"
type input "Su"
type input "151"
type input "30"
type input "S"
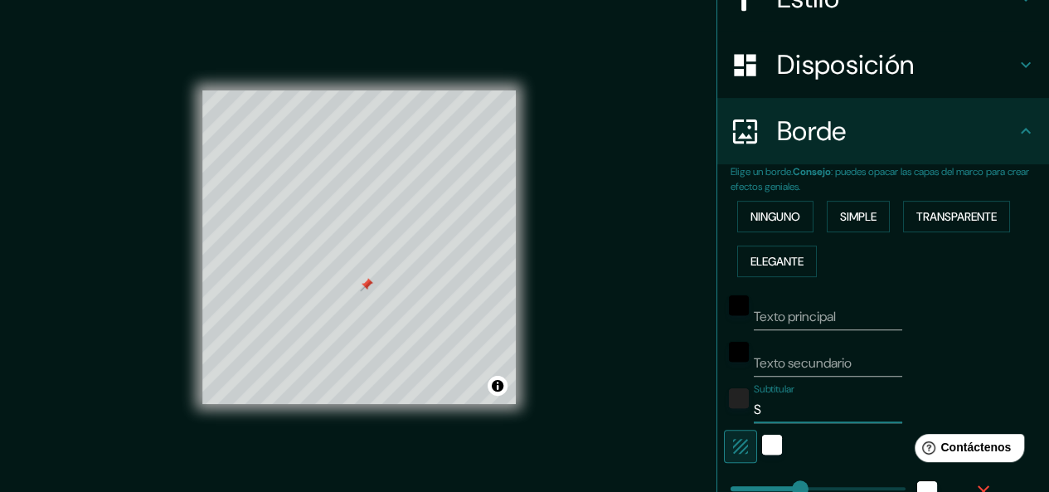
type input "151"
type input "30"
type input "151"
type input "30"
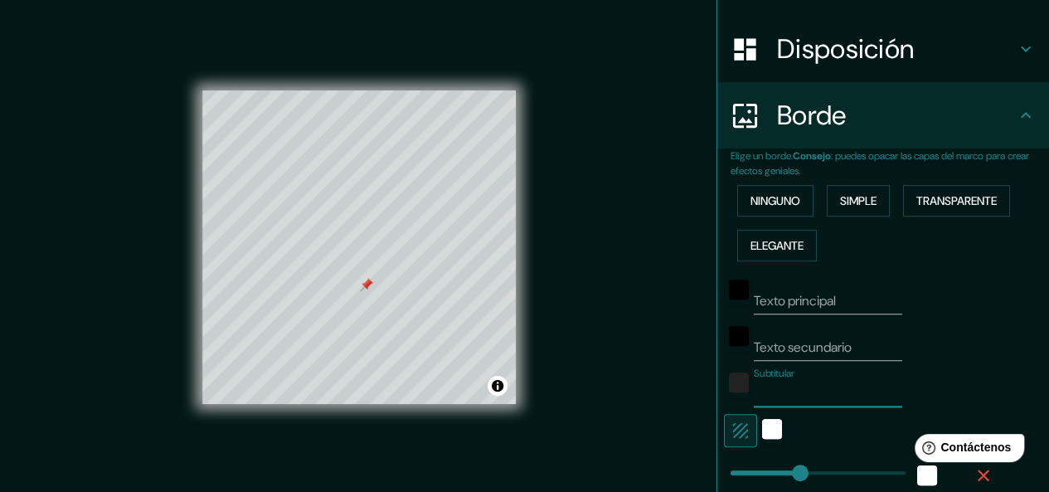
scroll to position [234, 0]
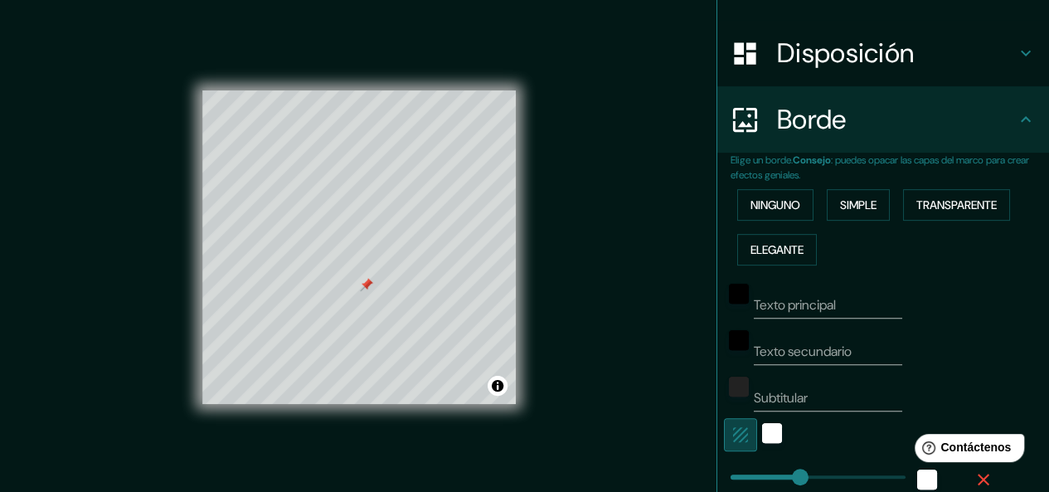
click at [733, 435] on icon "button" at bounding box center [741, 435] width 20 height 20
type input "151"
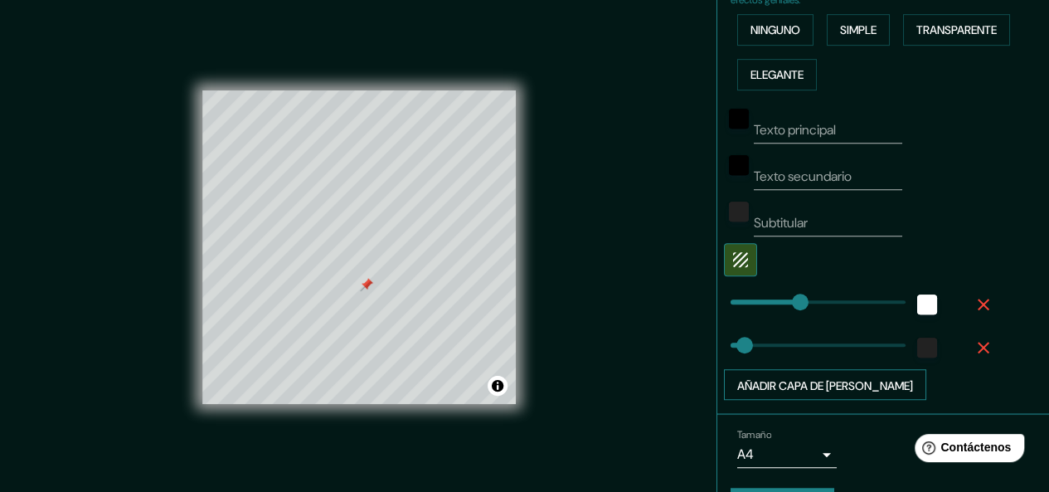
scroll to position [452, 0]
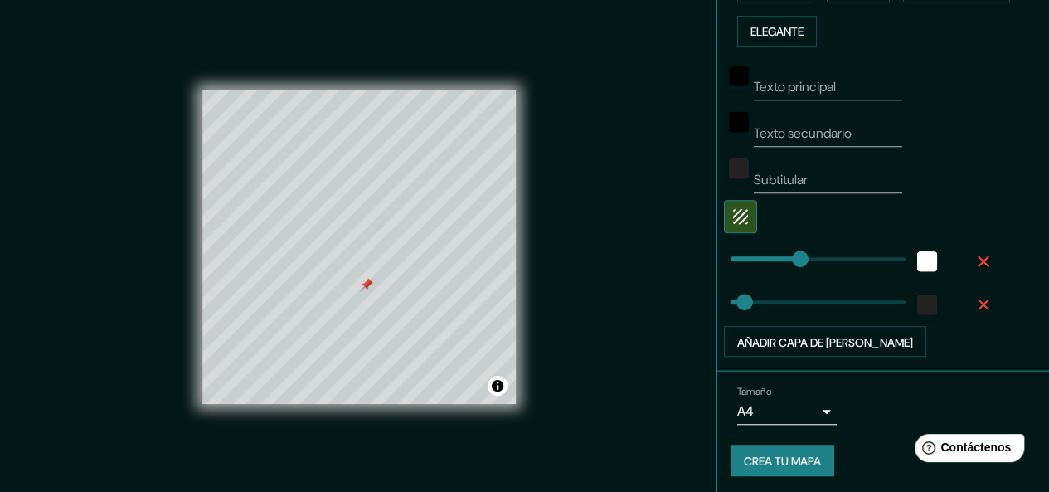
type input "30"
type input "59"
type input "0"
drag, startPoint x: 722, startPoint y: 303, endPoint x: 693, endPoint y: 290, distance: 31.6
type input "26"
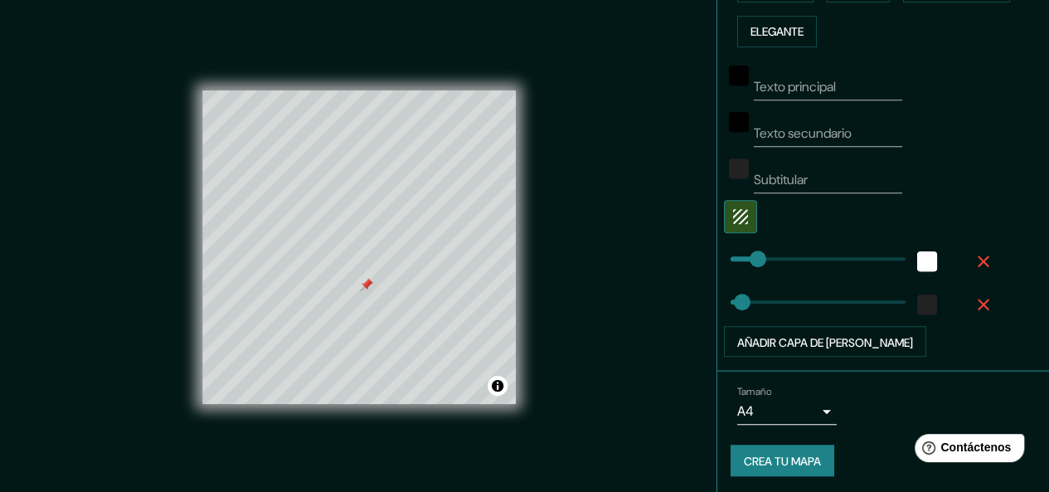
type input "32"
click at [793, 459] on font "Crea tu mapa" at bounding box center [782, 461] width 77 height 15
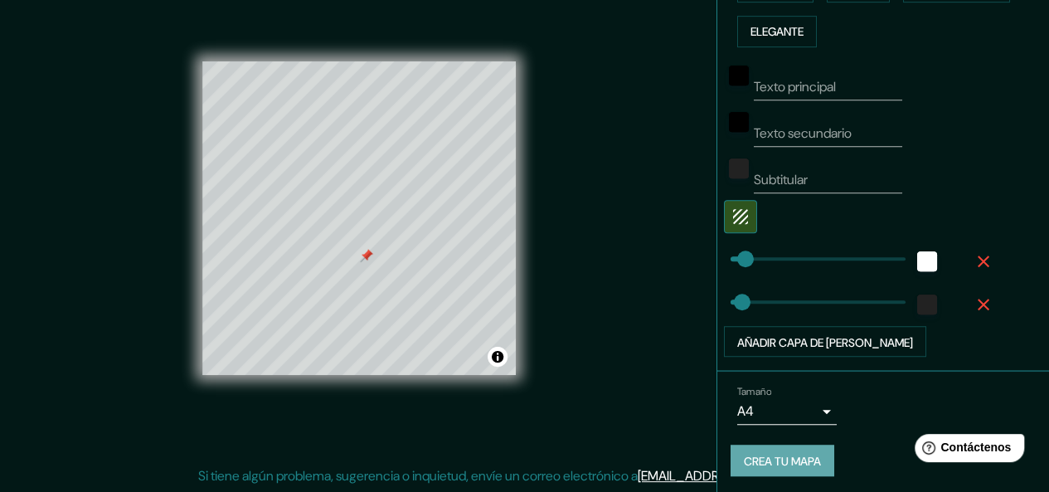
click at [772, 450] on font "Crea tu mapa" at bounding box center [782, 461] width 77 height 22
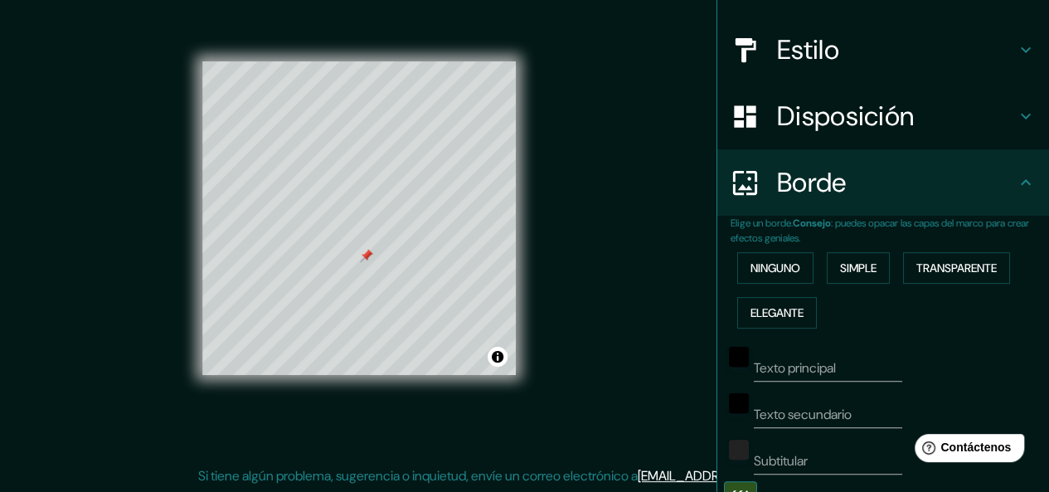
scroll to position [168, 0]
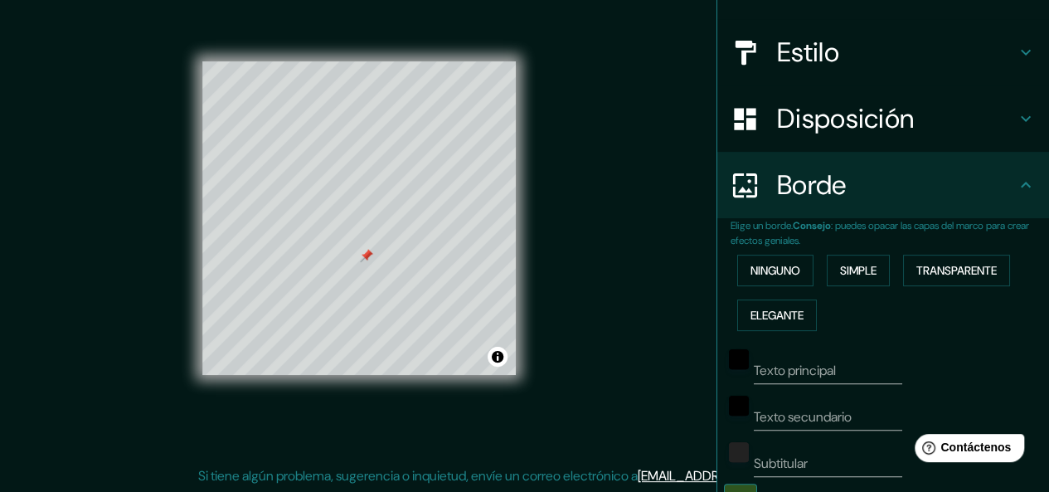
click at [760, 60] on div at bounding box center [754, 52] width 46 height 29
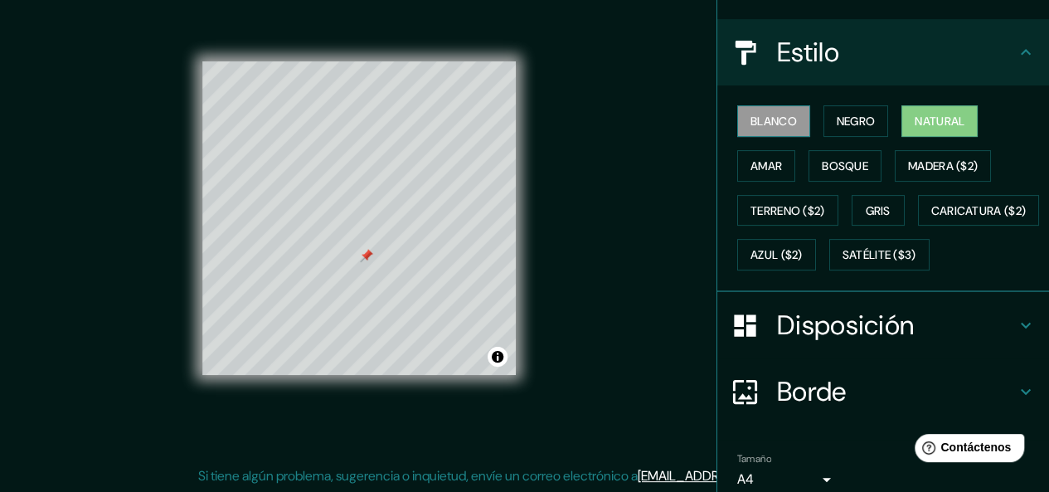
click at [751, 120] on font "Blanco" at bounding box center [774, 121] width 46 height 15
click at [837, 117] on font "Negro" at bounding box center [856, 121] width 39 height 15
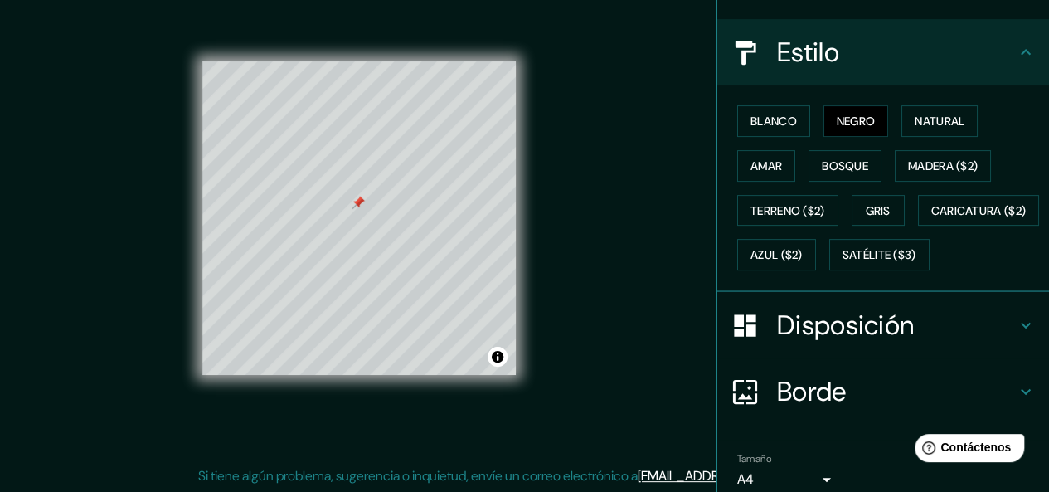
click at [970, 115] on div "Blanco Negro Natural Amar Bosque Madera ($2) Terreno ($2) Gris Caricatura ($2) …" at bounding box center [890, 188] width 318 height 178
click at [955, 115] on font "Natural" at bounding box center [940, 121] width 50 height 15
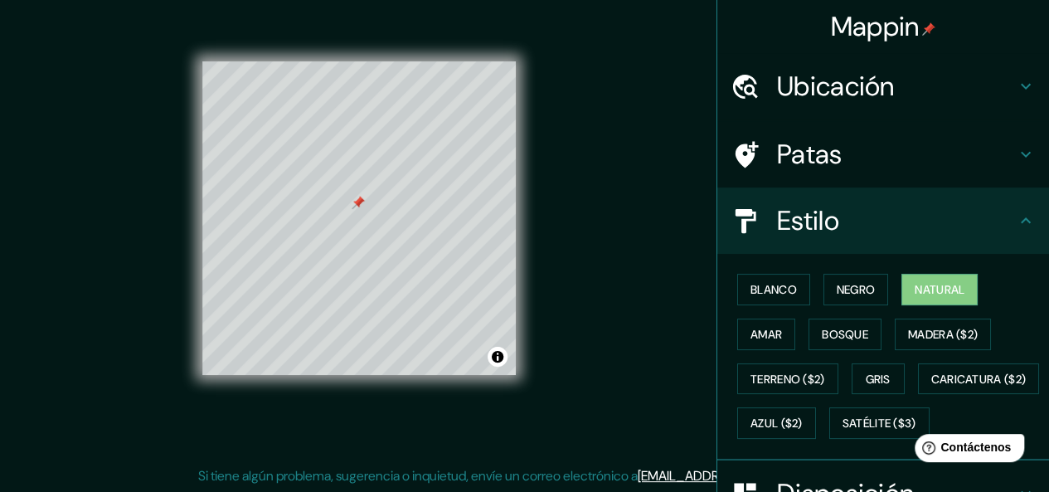
scroll to position [280, 0]
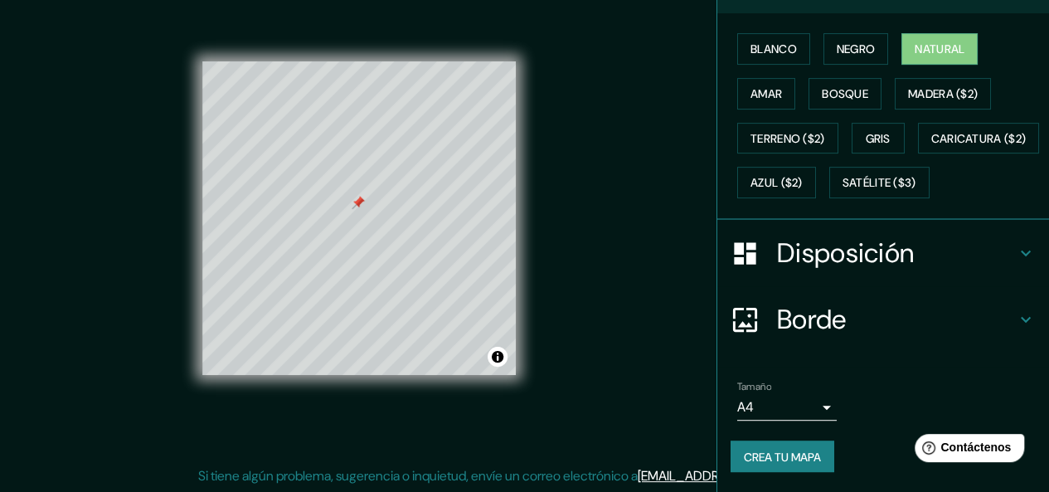
click at [753, 454] on font "Crea tu mapa" at bounding box center [782, 456] width 77 height 15
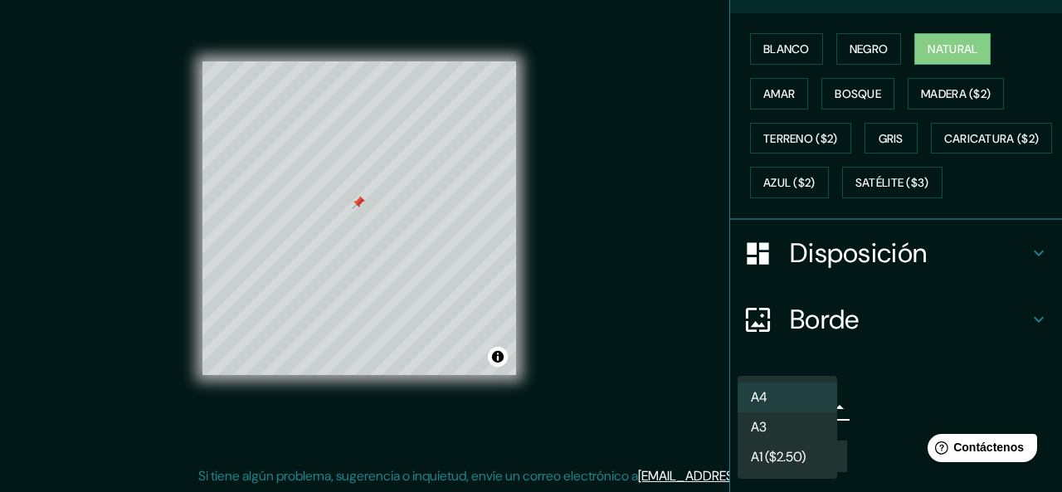
click at [736, 407] on body "Mappin Ubicación Temixco, 62595 Temixco, [GEOGRAPHIC_DATA], [GEOGRAPHIC_DATA] P…" at bounding box center [531, 216] width 1062 height 492
click at [758, 425] on font "A3" at bounding box center [759, 428] width 16 height 17
type input "a4"
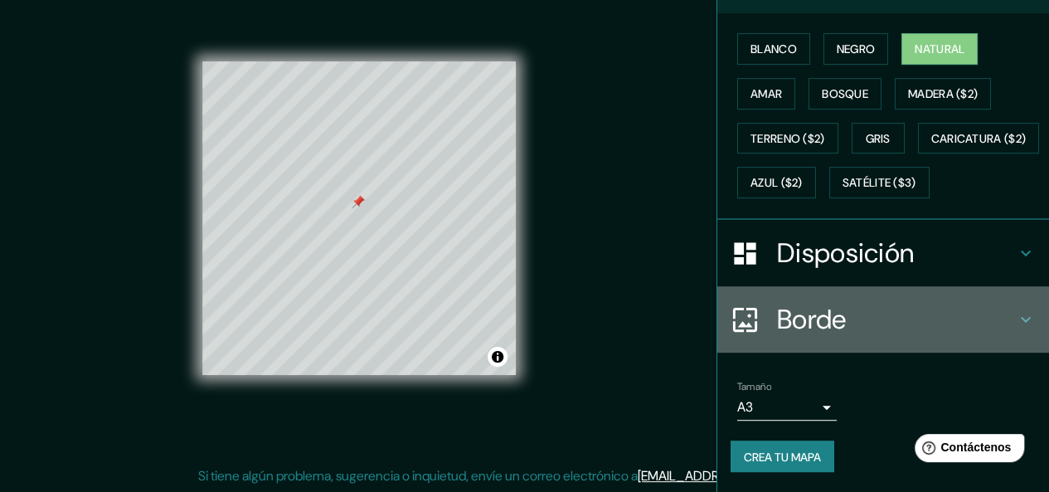
click at [781, 333] on font "Borde" at bounding box center [812, 319] width 70 height 35
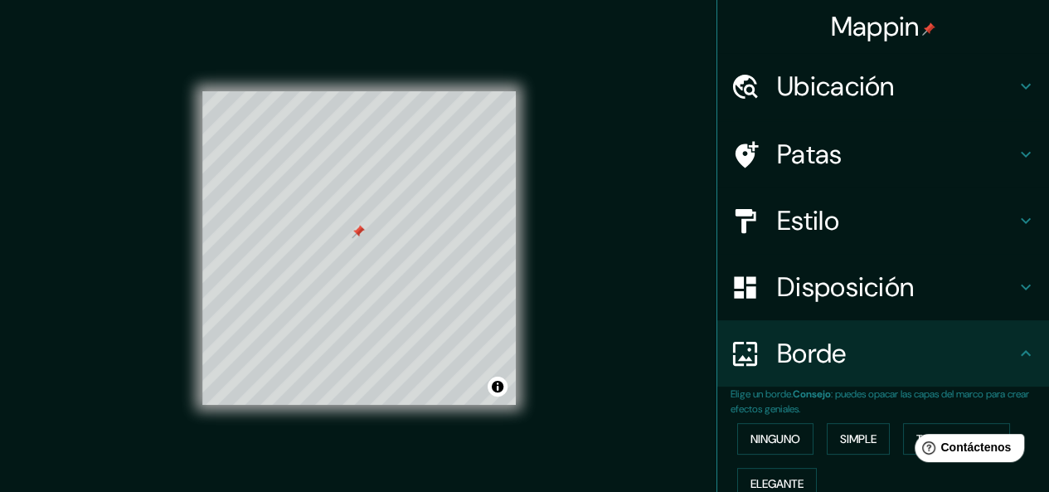
scroll to position [452, 0]
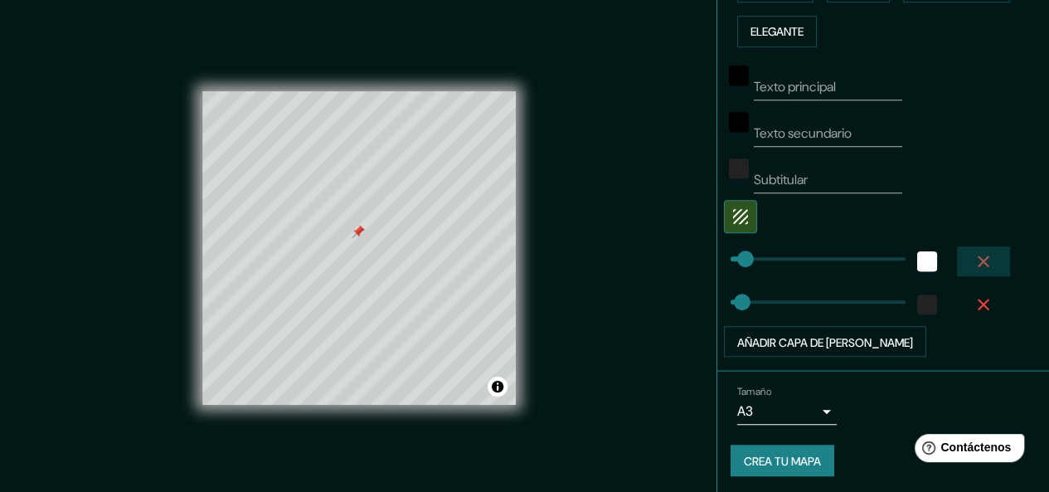
click at [978, 256] on icon "button" at bounding box center [984, 261] width 12 height 12
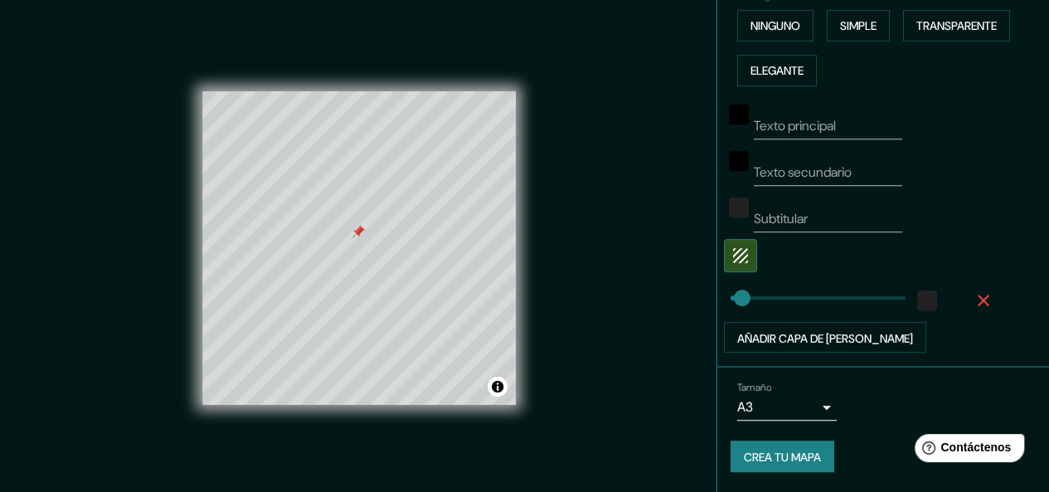
scroll to position [409, 0]
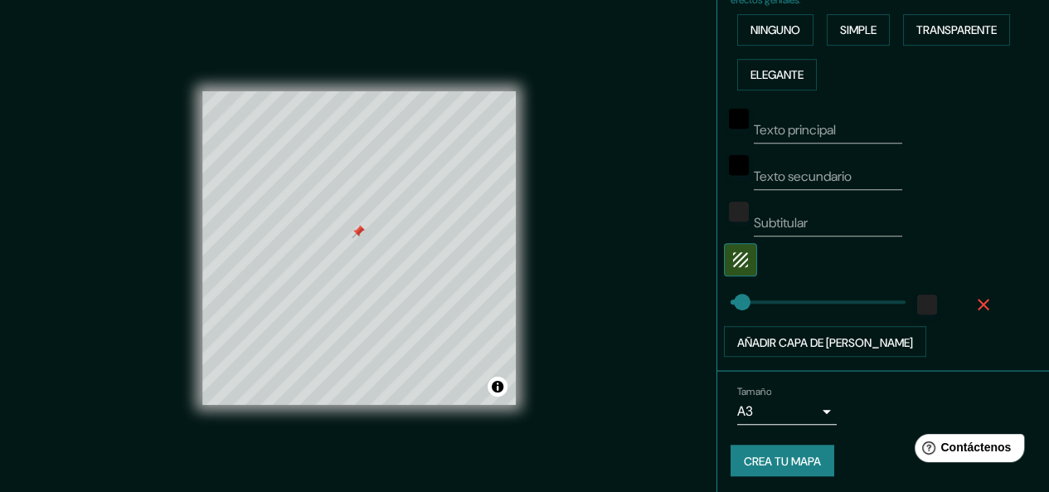
click at [974, 306] on icon "button" at bounding box center [984, 304] width 20 height 20
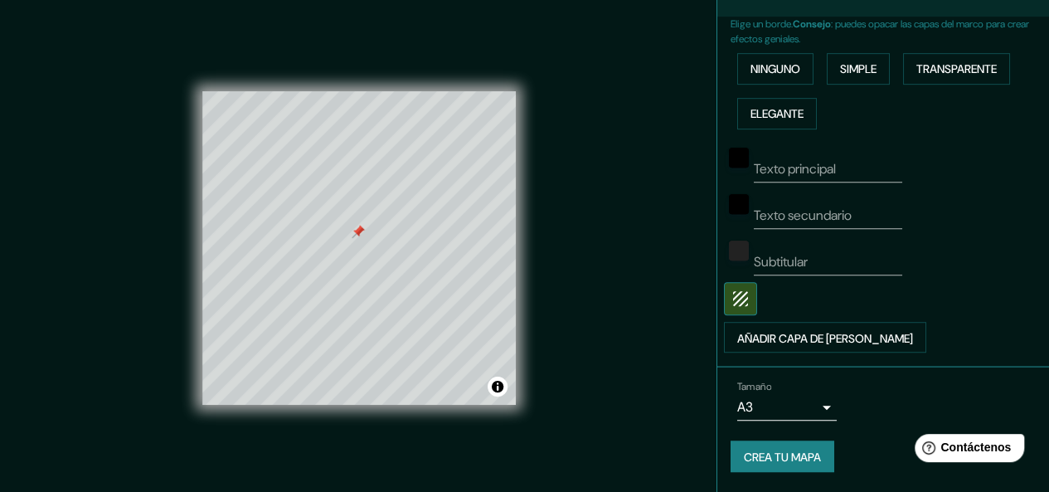
scroll to position [366, 0]
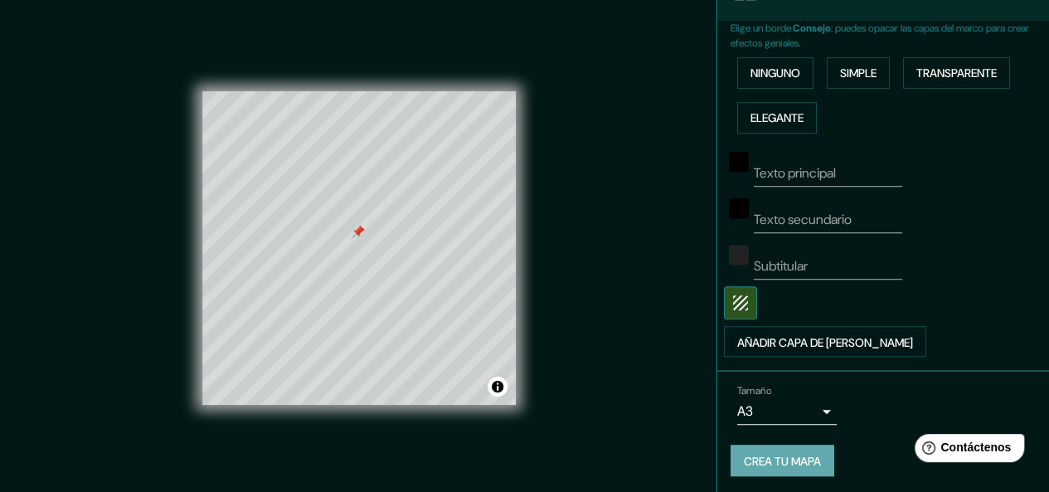
click at [790, 465] on font "Crea tu mapa" at bounding box center [782, 461] width 77 height 22
